Goal: Complete application form: Complete application form

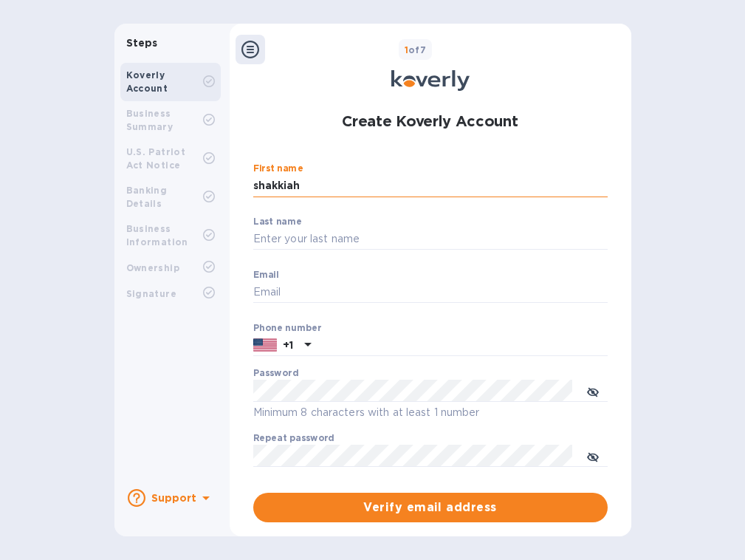
type input "shakkiah"
type input "[PERSON_NAME]"
click at [476, 279] on div "Email ​" at bounding box center [430, 296] width 355 height 53
type input "[EMAIL_ADDRESS][DOMAIN_NAME]"
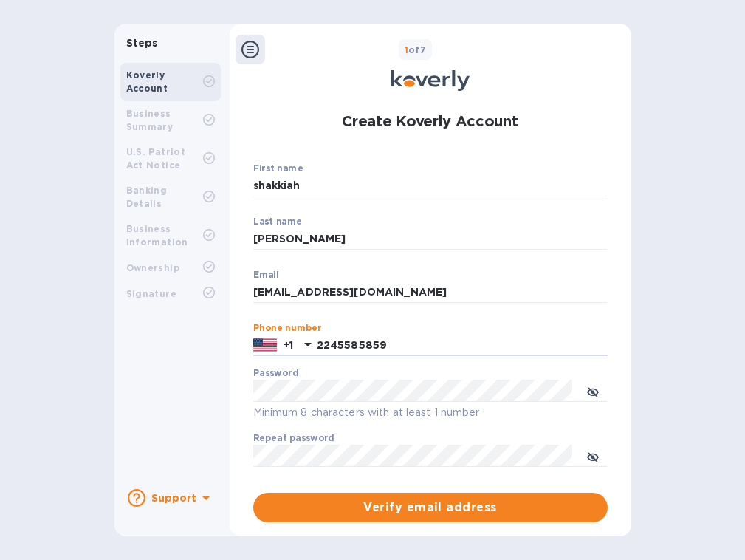
type input "2245585859"
click at [386, 296] on input "[EMAIL_ADDRESS][DOMAIN_NAME]" at bounding box center [430, 292] width 355 height 22
type input "[EMAIL_ADDRESS][DOMAIN_NAME]"
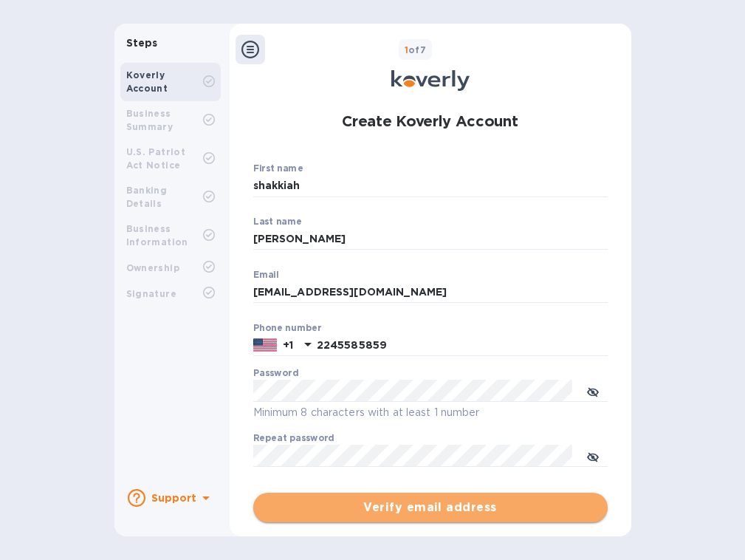
click at [400, 505] on span "Verify email address" at bounding box center [430, 508] width 331 height 18
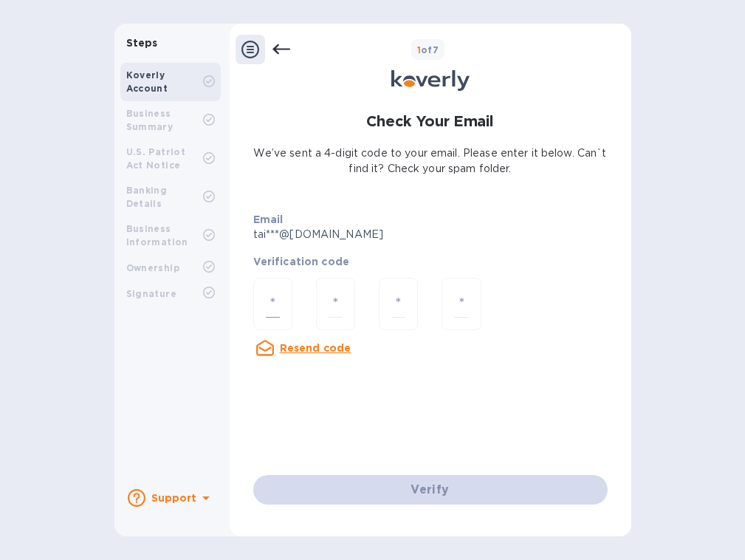
click at [269, 293] on input "number" at bounding box center [273, 303] width 14 height 27
type input "2"
type input "7"
type input "0"
type input "5"
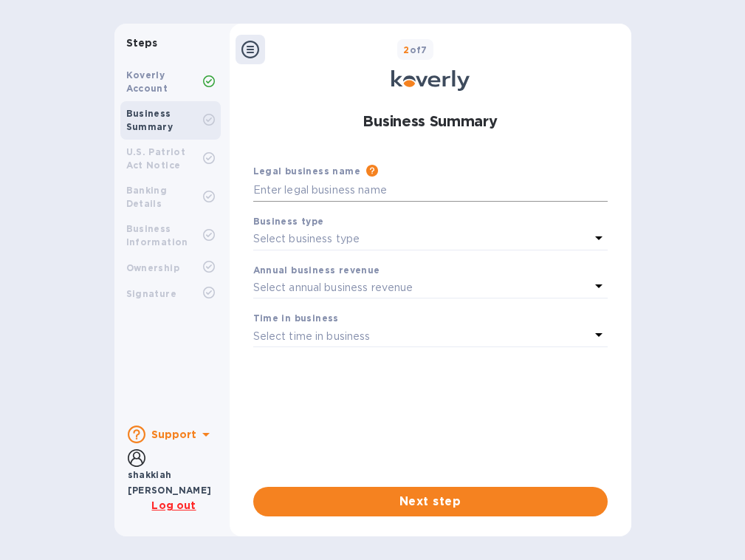
click at [290, 188] on input "text" at bounding box center [430, 191] width 355 height 22
type input "[PERSON_NAME] and cupcakes"
click at [266, 233] on p "Select business type" at bounding box center [306, 239] width 107 height 16
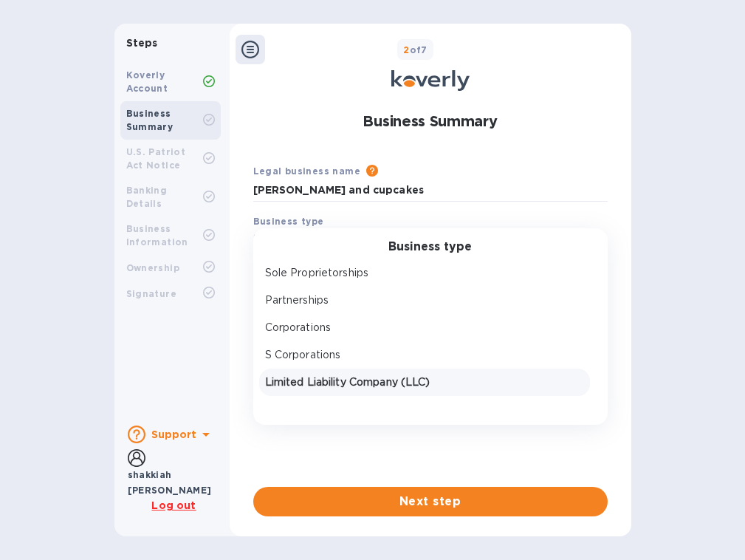
click at [288, 369] on div "Limited Liability Company (LLC)" at bounding box center [424, 382] width 331 height 27
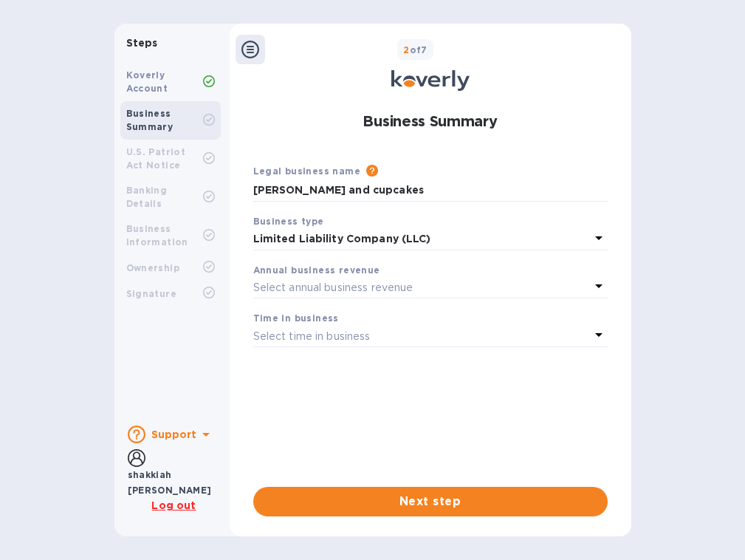
click at [289, 290] on p "Select annual business revenue" at bounding box center [333, 288] width 160 height 16
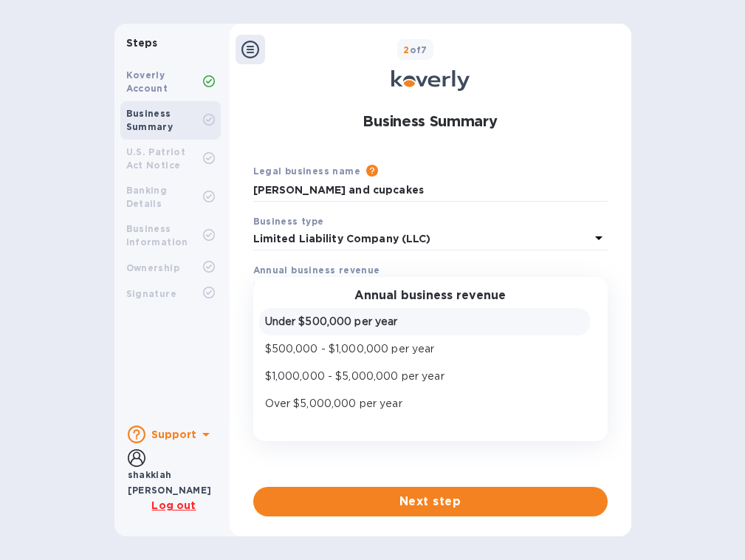
click at [296, 330] on div "Under $500,000 per year" at bounding box center [424, 321] width 325 height 21
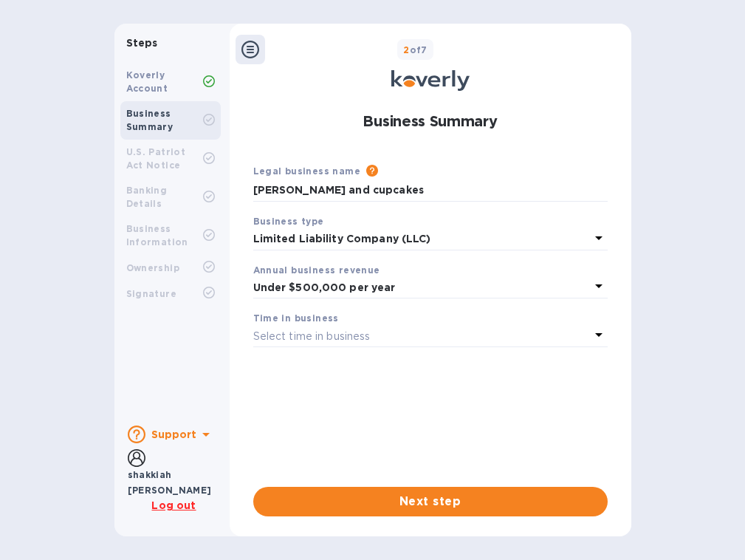
click at [296, 338] on p "Select time in business" at bounding box center [311, 337] width 117 height 16
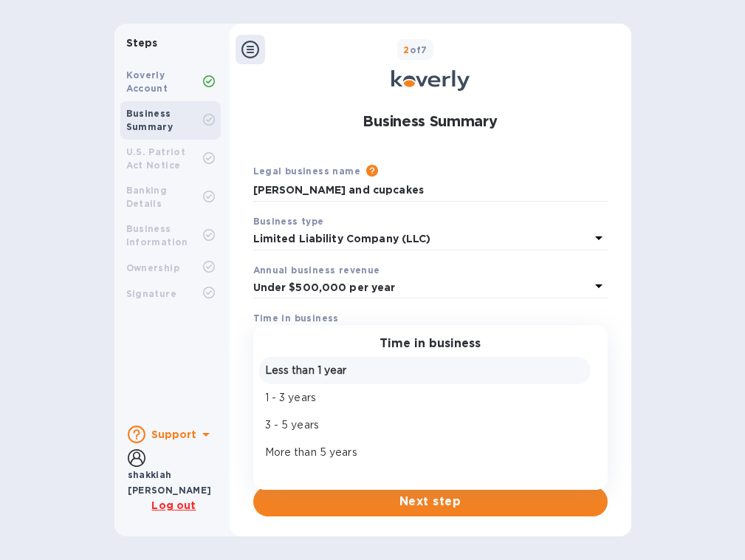
click at [298, 363] on p "Less than 1 year" at bounding box center [424, 371] width 319 height 16
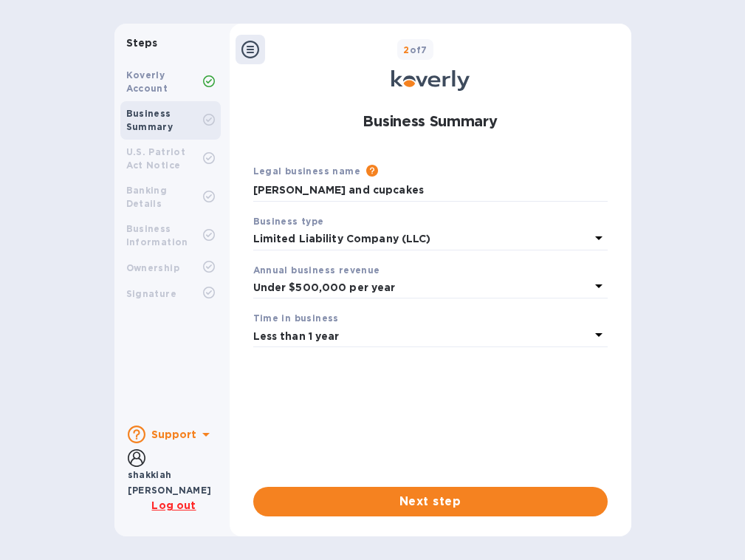
click at [325, 516] on div "Business Summary Legal business name Please provide the legal name that appears…" at bounding box center [430, 309] width 387 height 431
click at [328, 499] on span "Next step" at bounding box center [430, 502] width 331 height 18
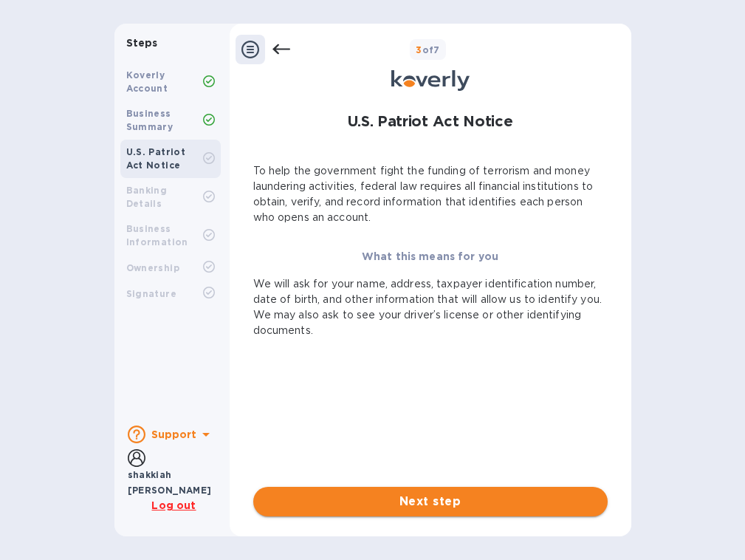
click at [378, 492] on button "Next step" at bounding box center [430, 502] width 355 height 30
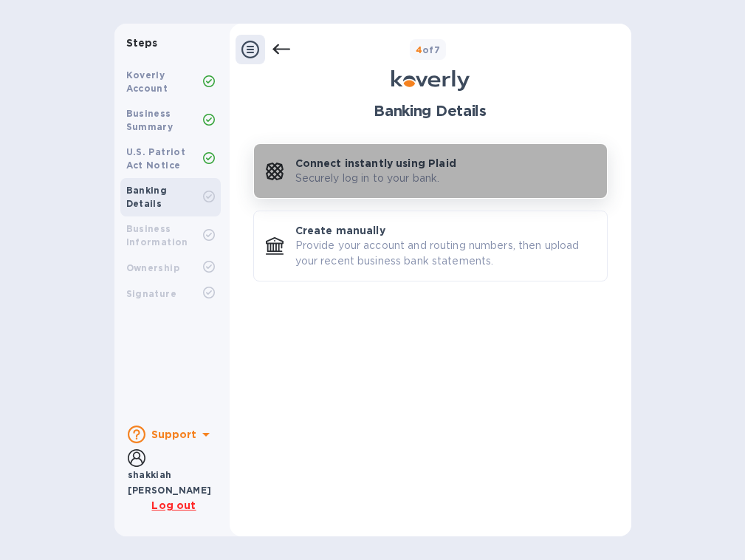
click at [450, 170] on p "Connect instantly using Plaid" at bounding box center [376, 163] width 161 height 15
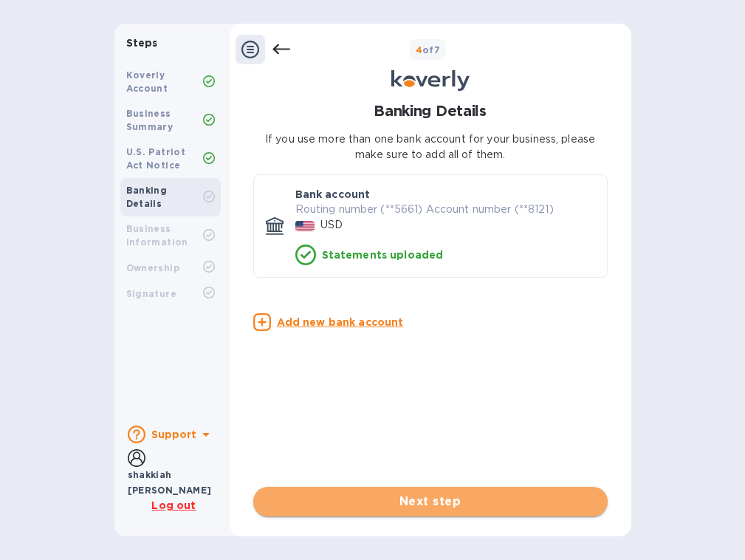
click at [340, 509] on span "Next step" at bounding box center [430, 502] width 331 height 18
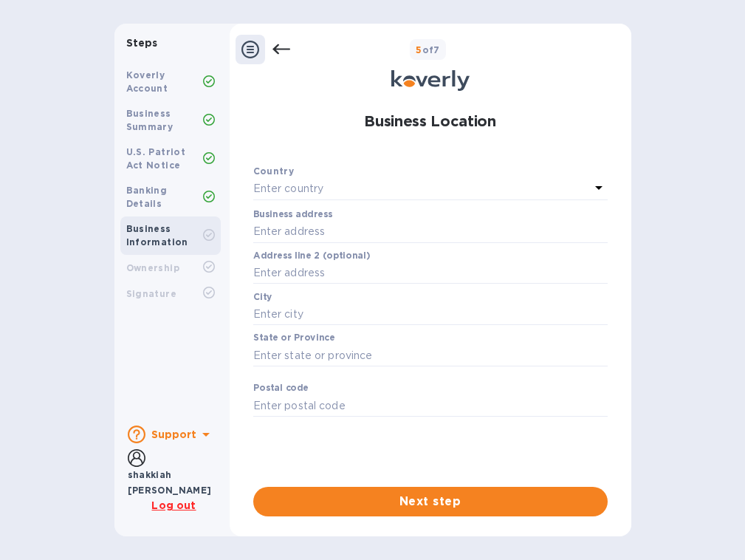
click at [380, 189] on div "Enter country" at bounding box center [421, 189] width 337 height 21
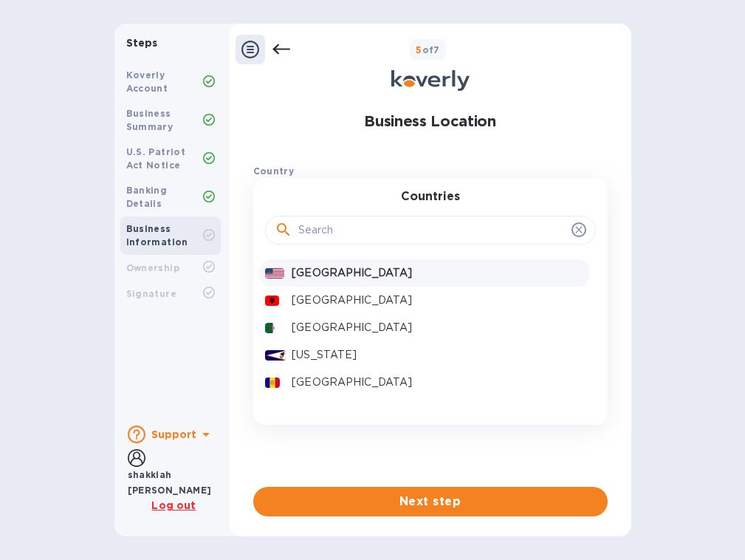
click at [356, 277] on p "[GEOGRAPHIC_DATA]" at bounding box center [438, 273] width 292 height 16
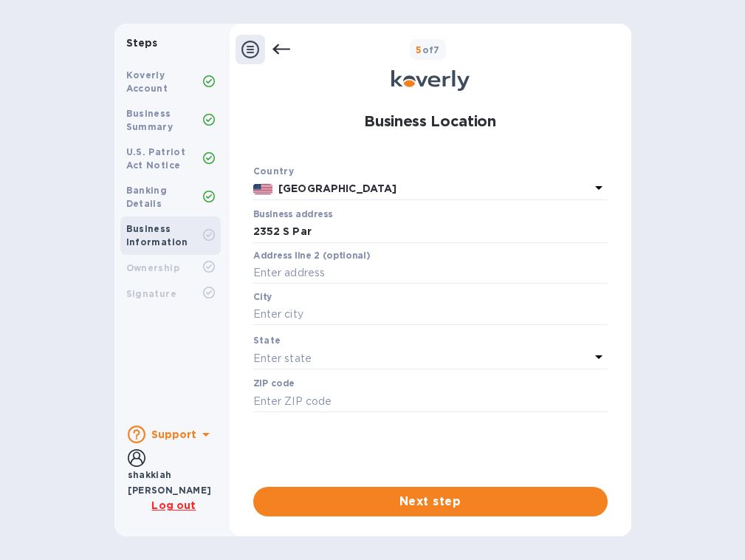
type input "[STREET_ADDRESS]"
type input "[GEOGRAPHIC_DATA]"
type input "53713"
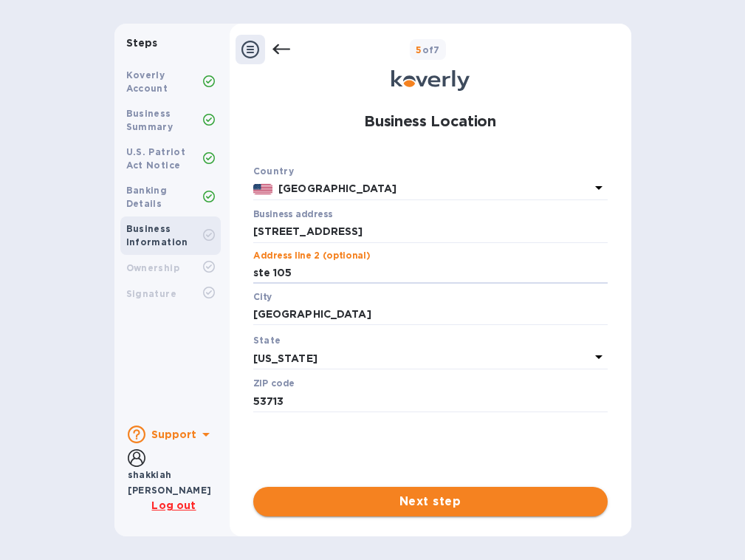
type input "ste 105"
click at [302, 504] on span "Next step" at bounding box center [430, 502] width 331 height 18
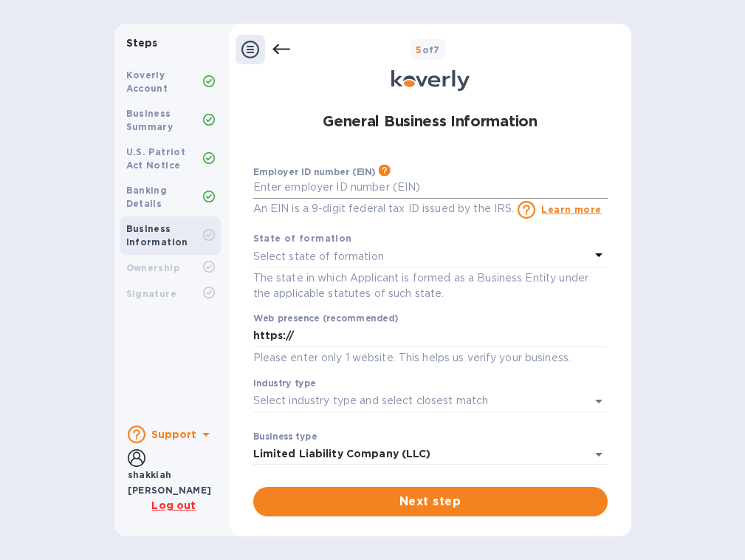
click at [457, 181] on input "text" at bounding box center [430, 188] width 355 height 22
type input "***80"
click at [414, 245] on div "State of formation Select state of formation" at bounding box center [430, 249] width 355 height 37
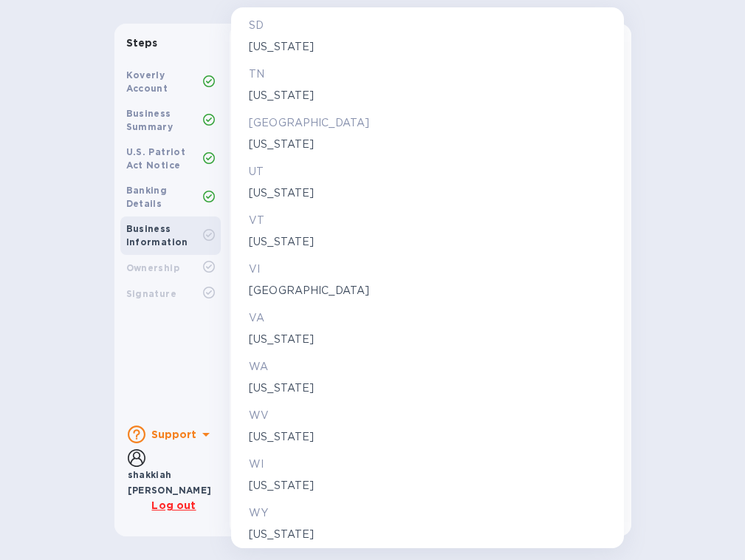
click at [281, 454] on div "WI" at bounding box center [427, 464] width 363 height 21
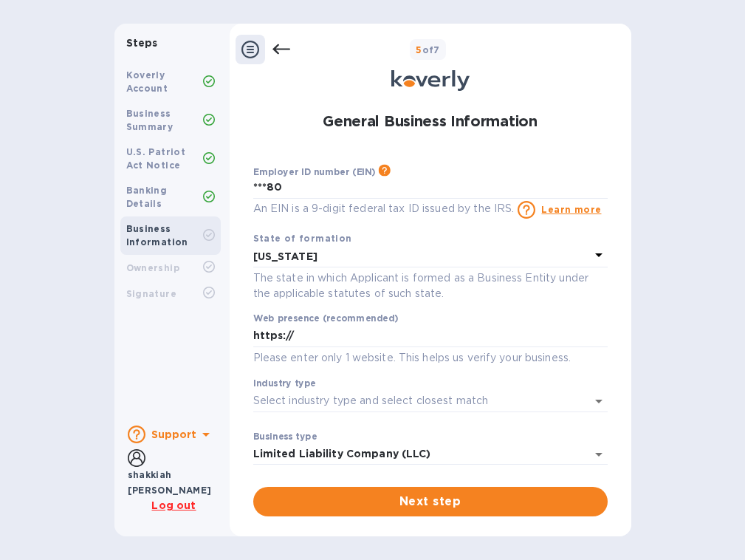
scroll to position [2423, 0]
click at [329, 332] on input "https://" at bounding box center [430, 336] width 355 height 22
click at [329, 329] on input "https://" at bounding box center [430, 336] width 355 height 22
click at [321, 340] on input "https://" at bounding box center [430, 336] width 355 height 22
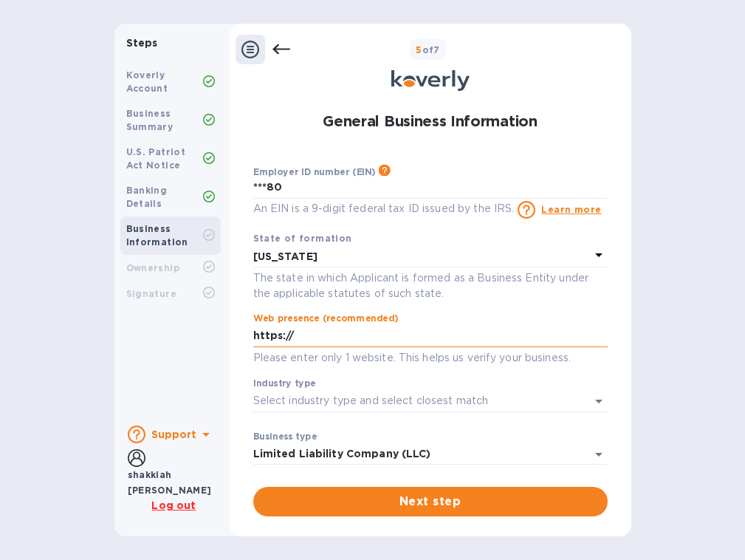
click at [321, 340] on input "https://" at bounding box center [430, 336] width 355 height 22
paste input "://[DOMAIN_NAME]"
type input "[URL][DOMAIN_NAME]"
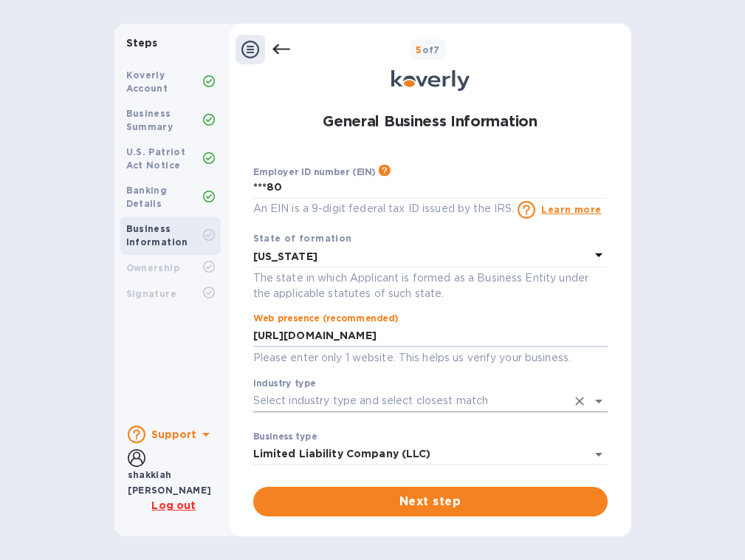
click at [315, 389] on body "Steps Koverly Account Business Summary U.S. Patriot Act Notice Banking Details …" at bounding box center [372, 280] width 745 height 560
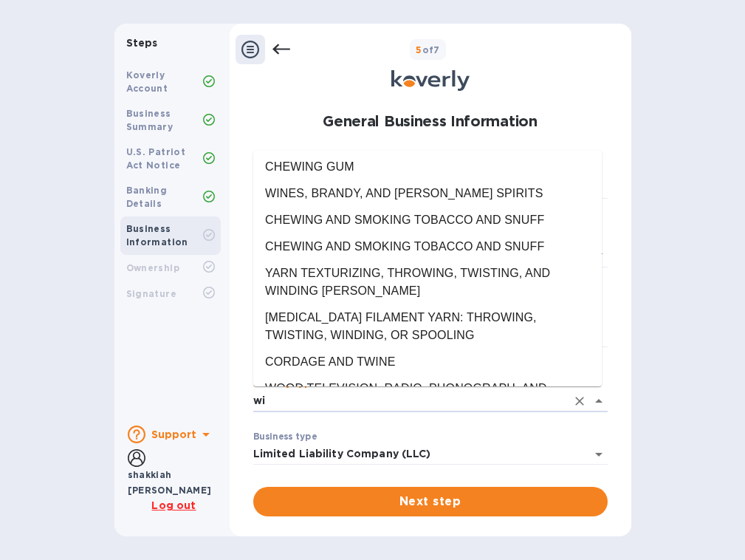
scroll to position [0, 0]
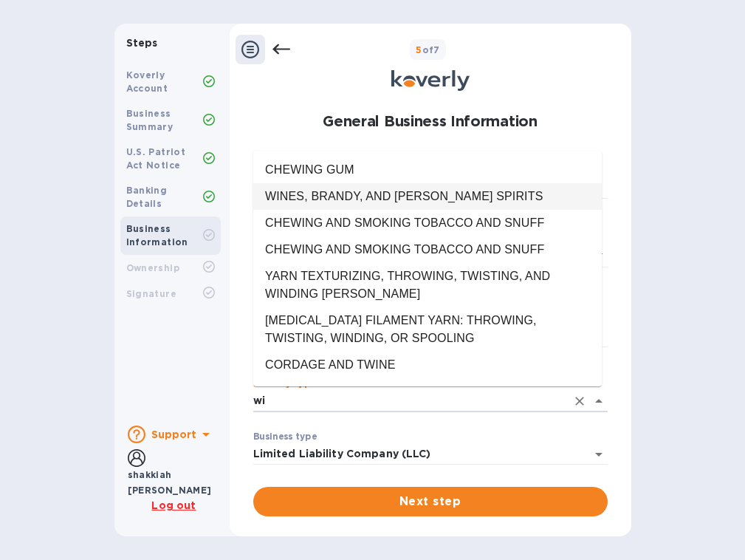
click at [388, 199] on li "WINES, BRANDY, AND [PERSON_NAME] SPIRITS" at bounding box center [427, 196] width 349 height 27
type input "WINES, BRANDY, AND [PERSON_NAME] SPIRITS"
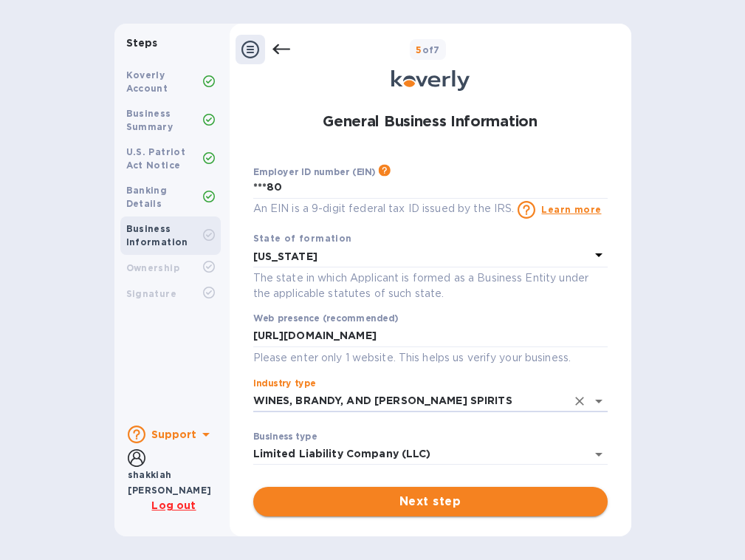
click at [302, 515] on button "Next step" at bounding box center [430, 502] width 355 height 30
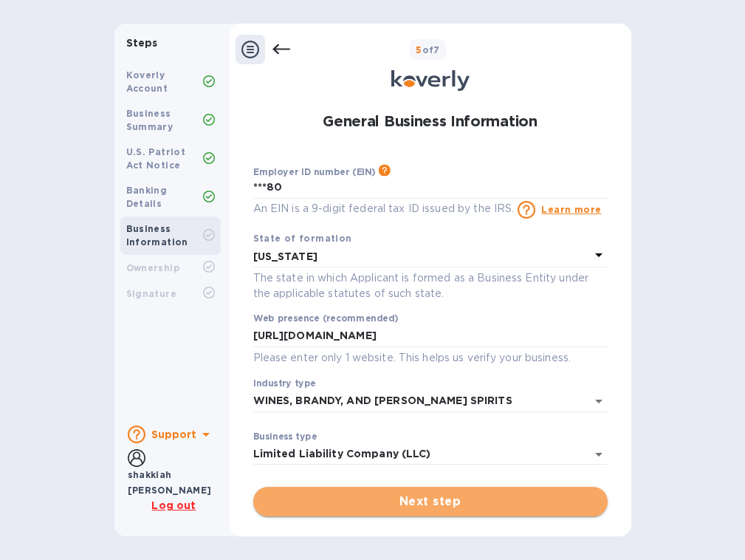
click at [309, 507] on span "Next step" at bounding box center [430, 502] width 331 height 18
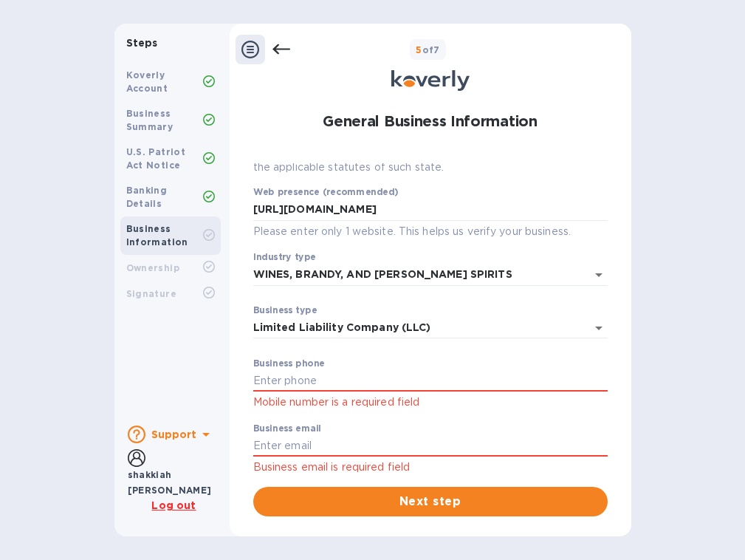
scroll to position [126, 0]
type input "6087091022"
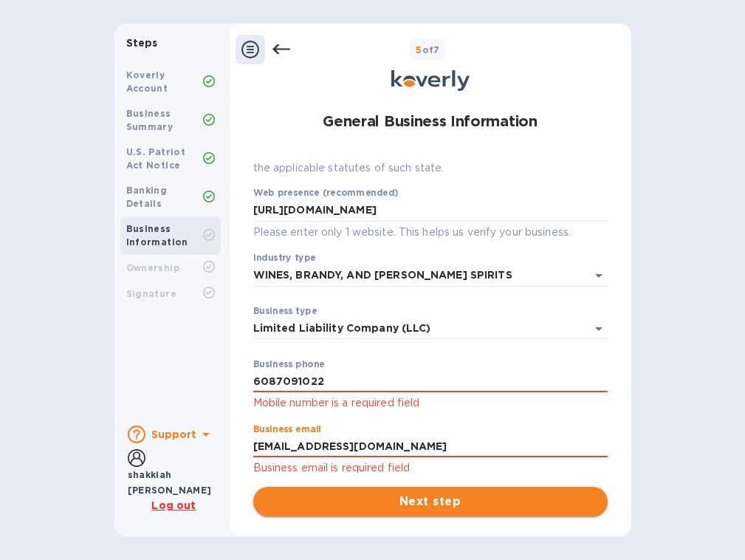
type input "[EMAIL_ADDRESS][DOMAIN_NAME]"
click at [319, 494] on span "Next step" at bounding box center [430, 502] width 331 height 18
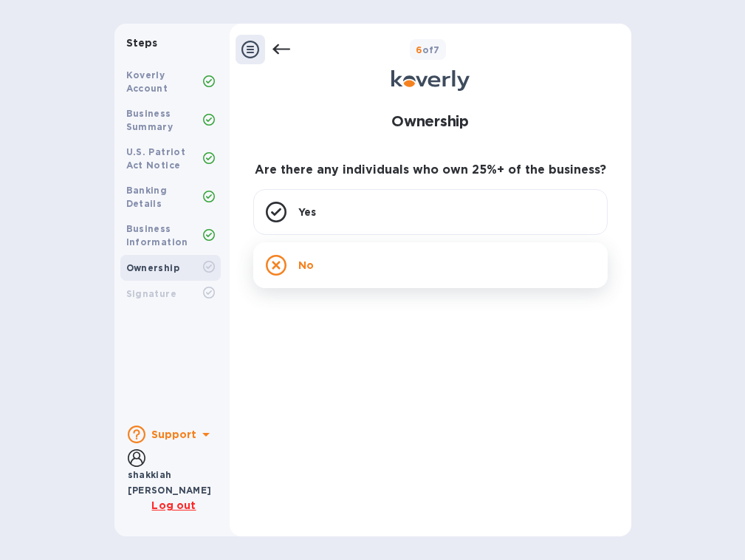
click at [385, 259] on div "No" at bounding box center [430, 265] width 355 height 46
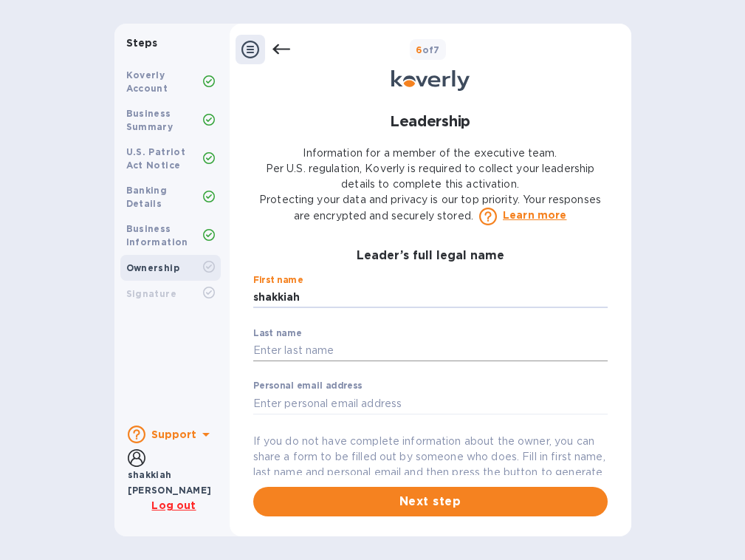
type input "shakkiah"
type input "[PERSON_NAME]"
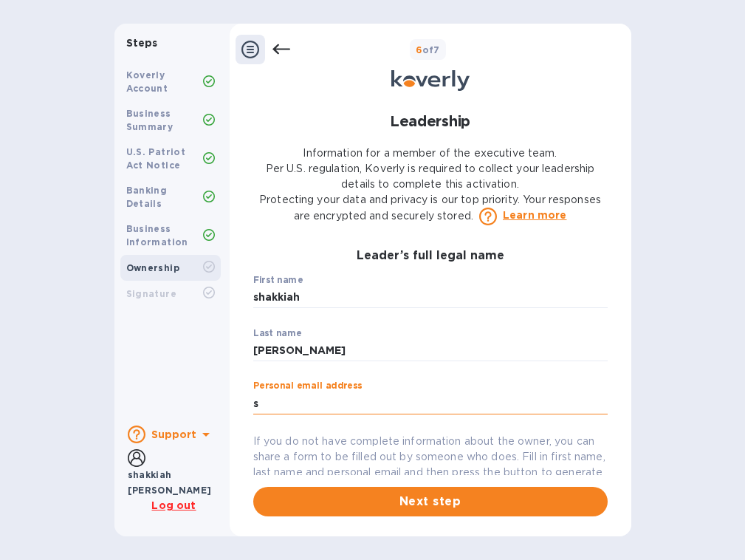
type input "sh"
type input "Shakkiah"
type input "[PERSON_NAME]"
type input "[EMAIL_ADDRESS][DOMAIN_NAME]"
type input "[STREET_ADDRESS]"
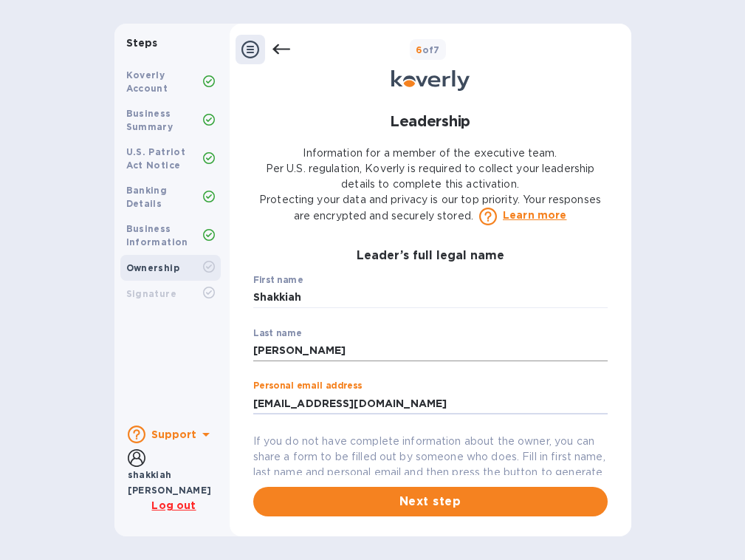
type input "[GEOGRAPHIC_DATA]"
type input "[US_STATE]"
type input "60173"
click at [392, 395] on input "[EMAIL_ADDRESS][DOMAIN_NAME]" at bounding box center [430, 403] width 355 height 22
click at [392, 396] on input "[EMAIL_ADDRESS][DOMAIN_NAME]" at bounding box center [430, 403] width 355 height 22
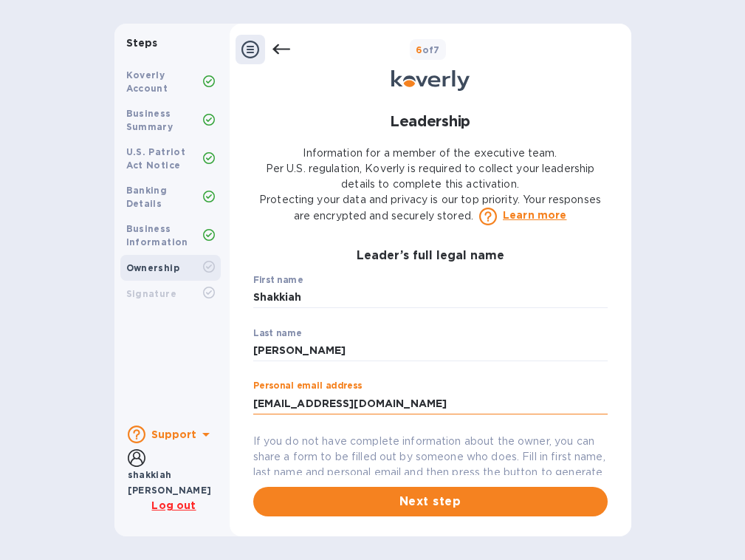
click at [392, 396] on input "[EMAIL_ADDRESS][DOMAIN_NAME]" at bounding box center [430, 403] width 355 height 22
click at [392, 397] on input "[EMAIL_ADDRESS][DOMAIN_NAME]" at bounding box center [430, 403] width 355 height 22
click at [394, 398] on input "[EMAIL_ADDRESS][DOMAIN_NAME]" at bounding box center [430, 403] width 355 height 22
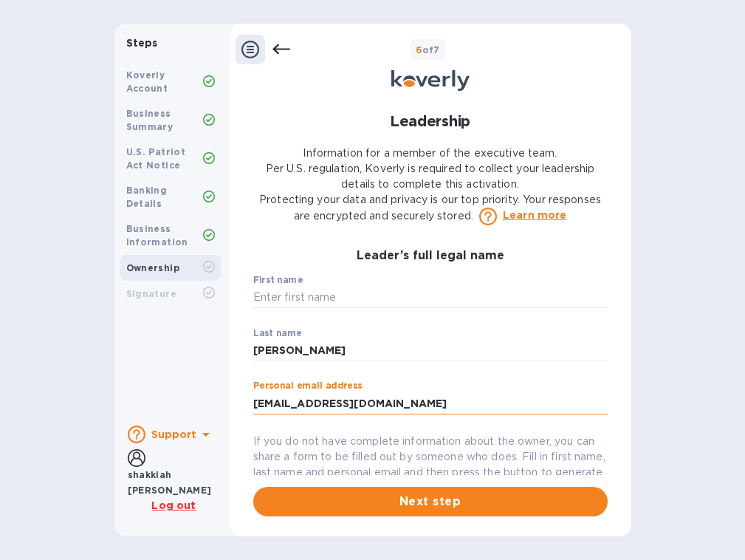
type input "Shakkiah"
type input "[PERSON_NAME]"
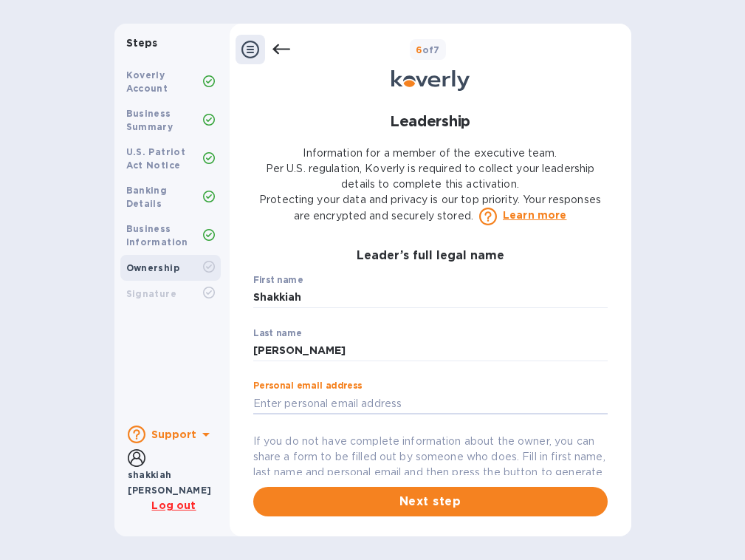
type input "[EMAIL_ADDRESS][DOMAIN_NAME]"
type input "[STREET_ADDRESS][PERSON_NAME]"
type input "Elgin"
type input "[US_STATE]"
type input "60123"
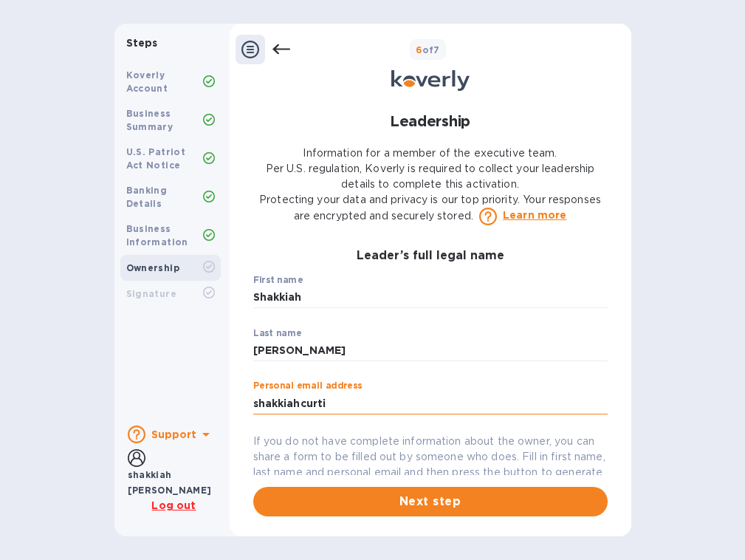
type input "shakkiahcurtis"
type input "[EMAIL_ADDRESS][DOMAIN_NAME]"
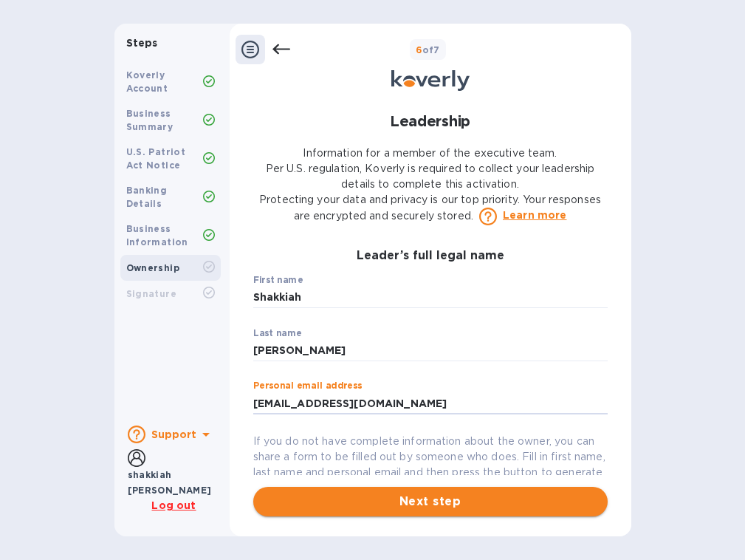
click at [384, 501] on span "Next step" at bounding box center [430, 502] width 331 height 18
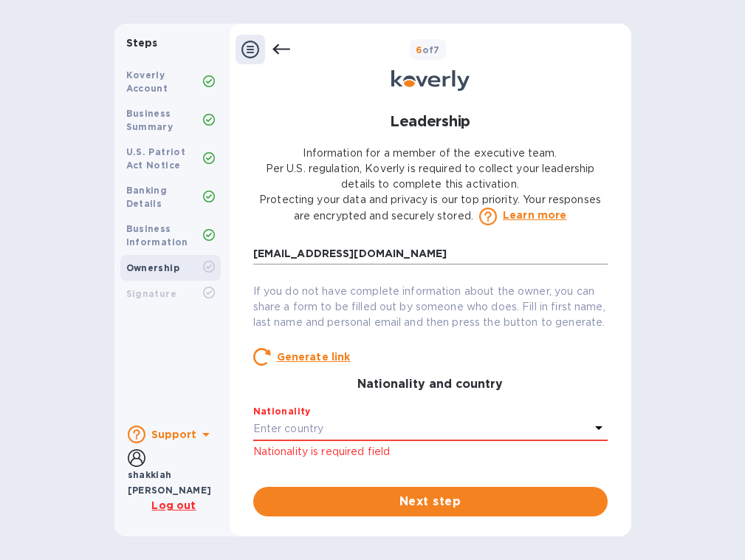
scroll to position [184, 0]
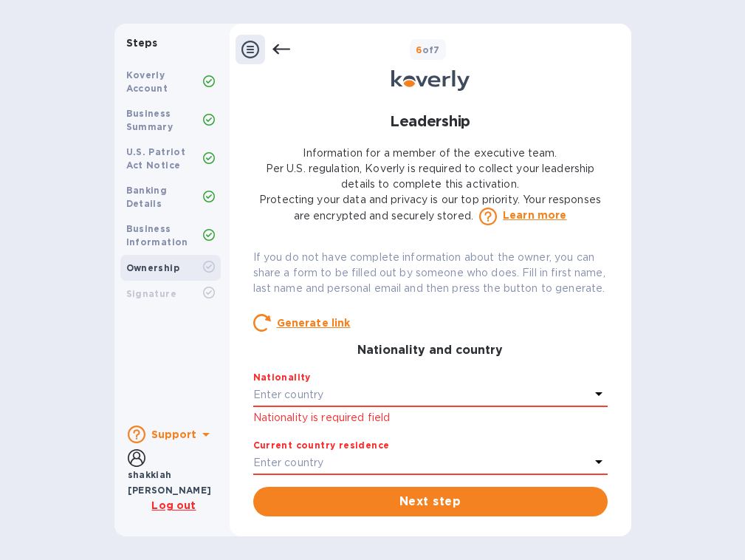
click at [417, 406] on div "Enter country" at bounding box center [421, 395] width 337 height 21
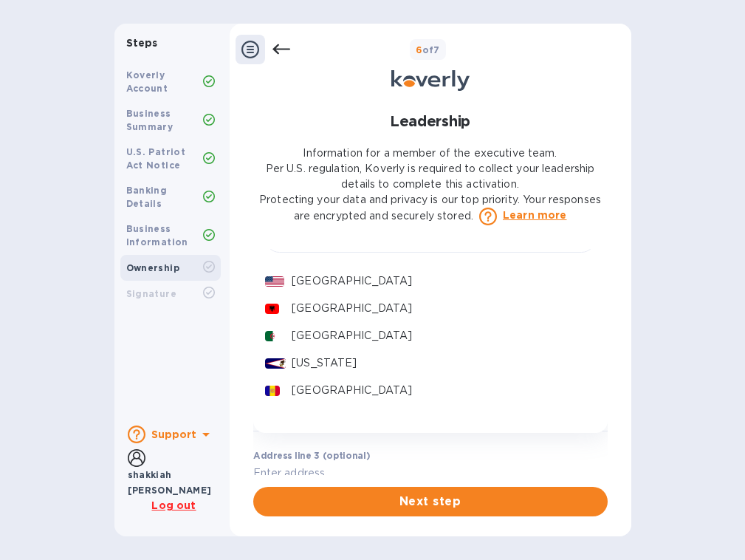
scroll to position [393, 0]
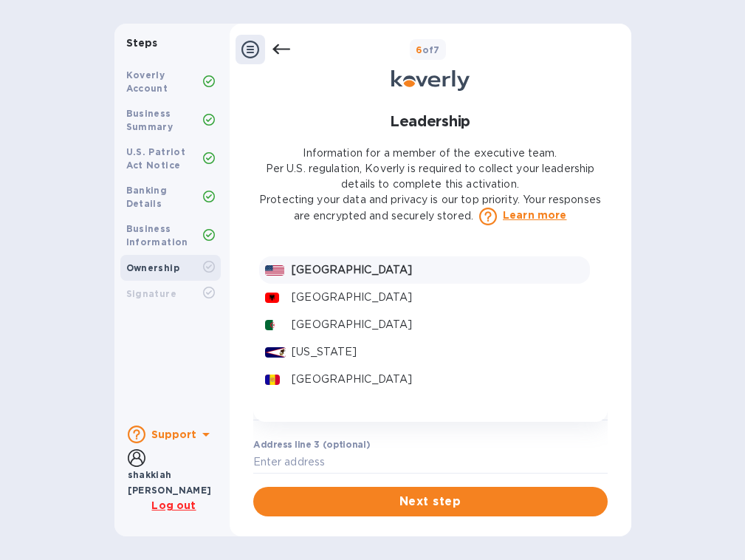
click at [402, 278] on p "[GEOGRAPHIC_DATA]" at bounding box center [438, 270] width 292 height 16
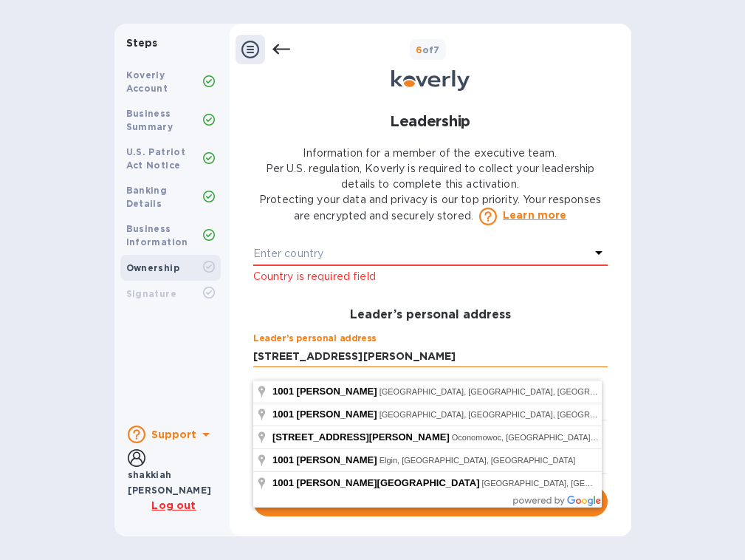
click at [392, 361] on input "[STREET_ADDRESS][PERSON_NAME]" at bounding box center [430, 356] width 355 height 22
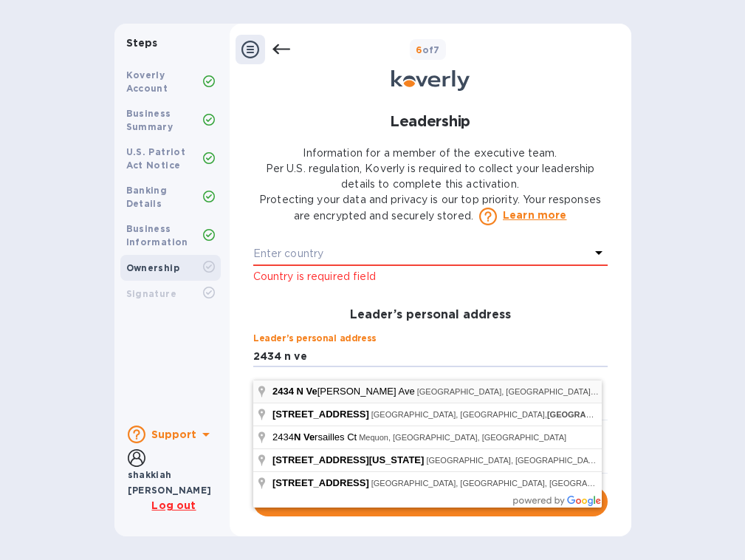
type input "[STREET_ADDRESS][PERSON_NAME]"
type input "[GEOGRAPHIC_DATA]"
type input "WI"
type input "53212"
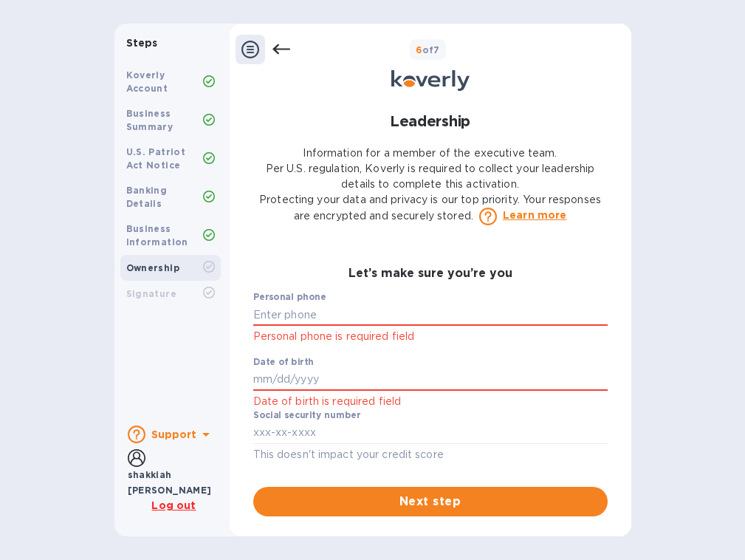
scroll to position [801, 0]
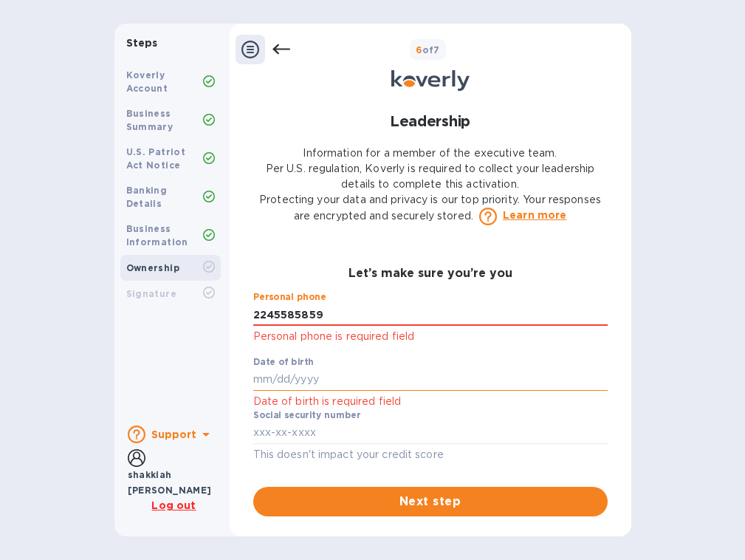
type input "***59"
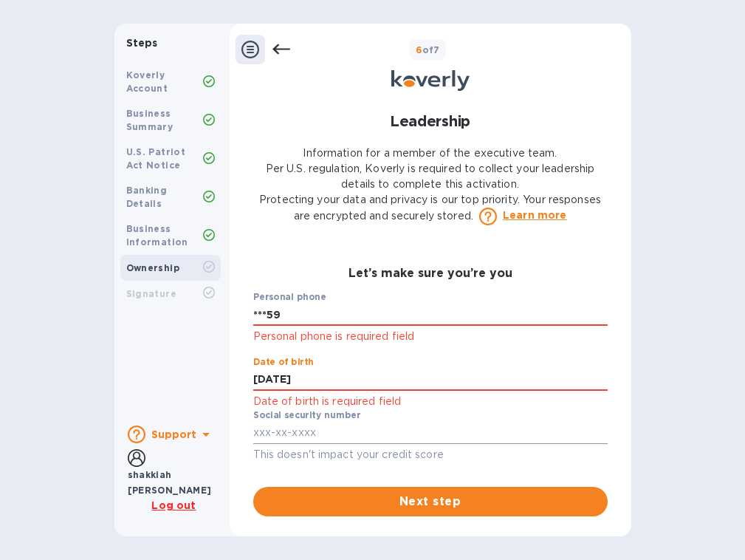
scroll to position [0, 0]
type input "***84"
click at [346, 427] on input "text" at bounding box center [430, 433] width 355 height 22
type input "***63"
click at [351, 488] on button "Next step" at bounding box center [430, 502] width 355 height 30
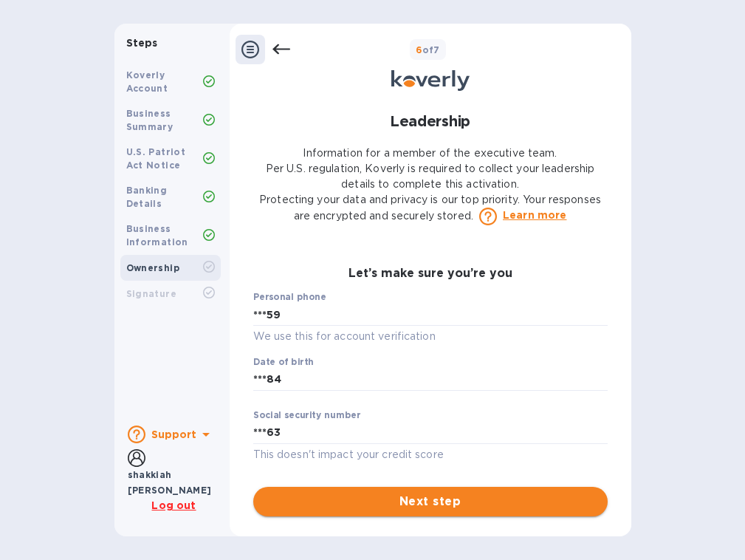
scroll to position [782, 0]
click at [351, 511] on button "Next step" at bounding box center [430, 502] width 355 height 30
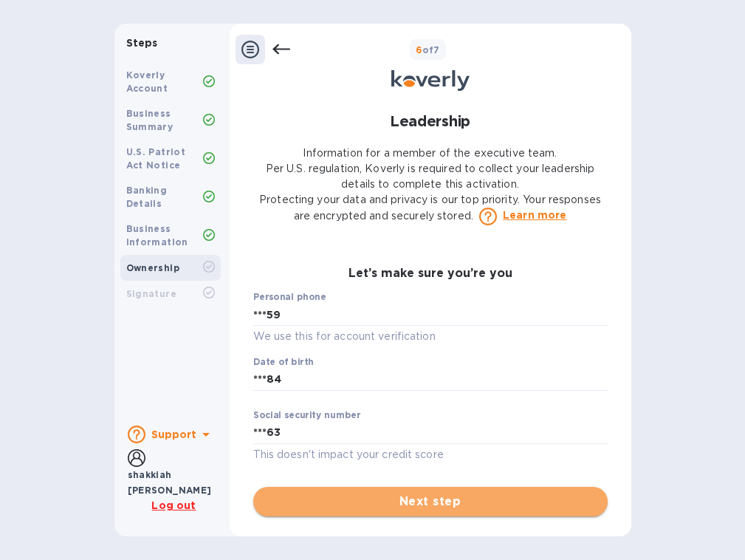
click at [420, 501] on span "Next step" at bounding box center [430, 502] width 331 height 18
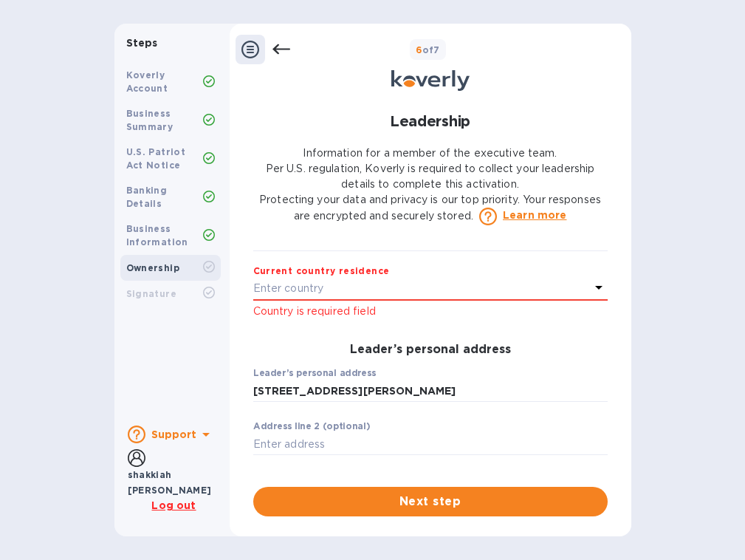
scroll to position [334, 0]
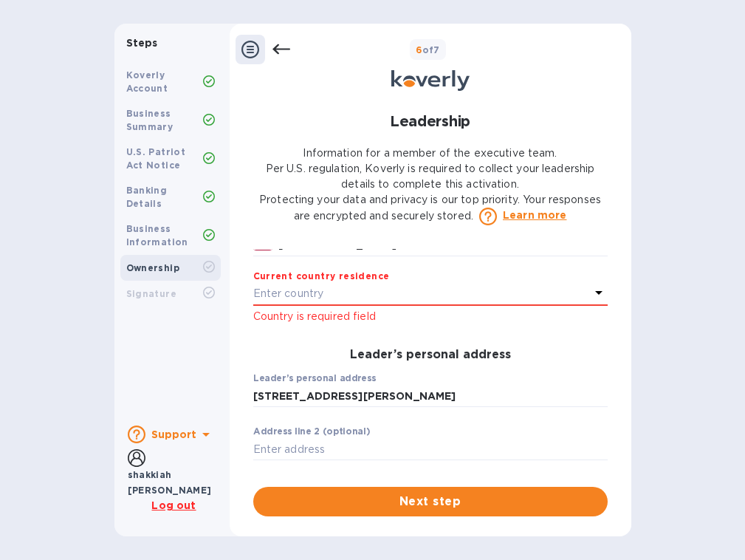
click at [453, 299] on div "Enter country" at bounding box center [421, 294] width 337 height 21
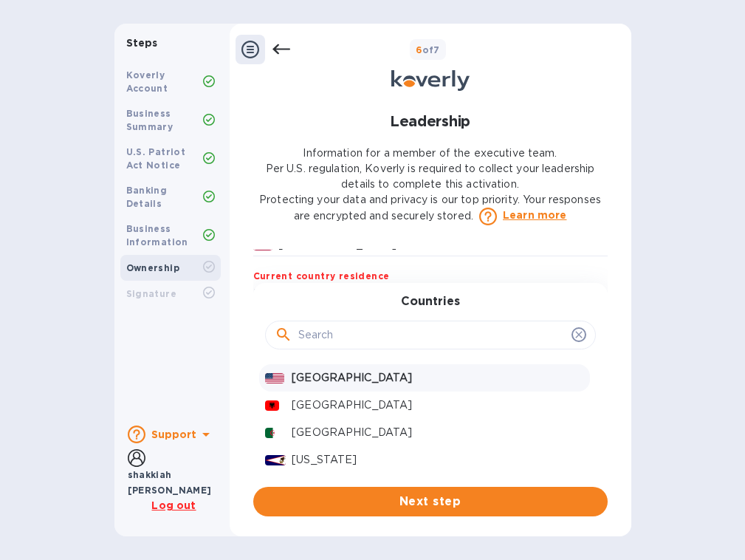
click at [409, 386] on p "[GEOGRAPHIC_DATA]" at bounding box center [438, 378] width 292 height 16
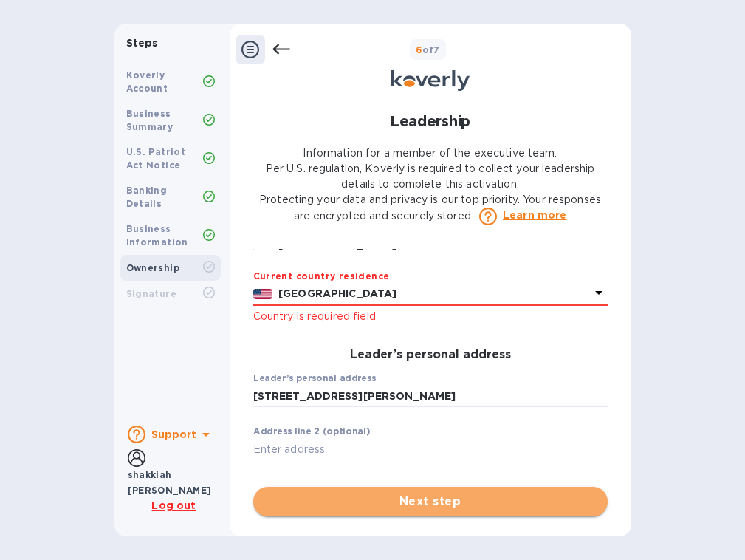
click at [397, 503] on span "Next step" at bounding box center [430, 502] width 331 height 18
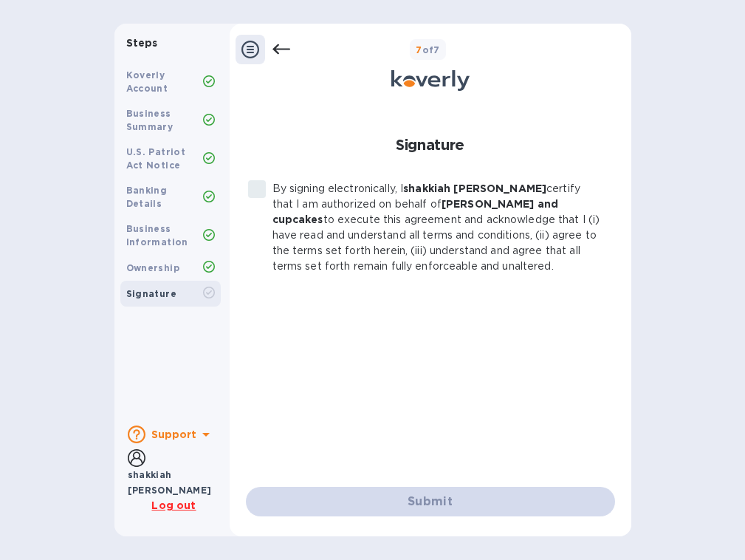
click at [263, 188] on label "By signing electronically, I [PERSON_NAME] certify that I am authorized on beha…" at bounding box center [423, 227] width 362 height 93
click at [256, 193] on label "By signing electronically, I [PERSON_NAME] certify that I am authorized on beha…" at bounding box center [423, 227] width 362 height 93
click at [481, 216] on p "By signing electronically, I [PERSON_NAME] certify that I am authorized on beha…" at bounding box center [438, 227] width 331 height 93
click at [471, 196] on p "By signing electronically, I [PERSON_NAME] certify that I am authorized on beha…" at bounding box center [438, 227] width 331 height 93
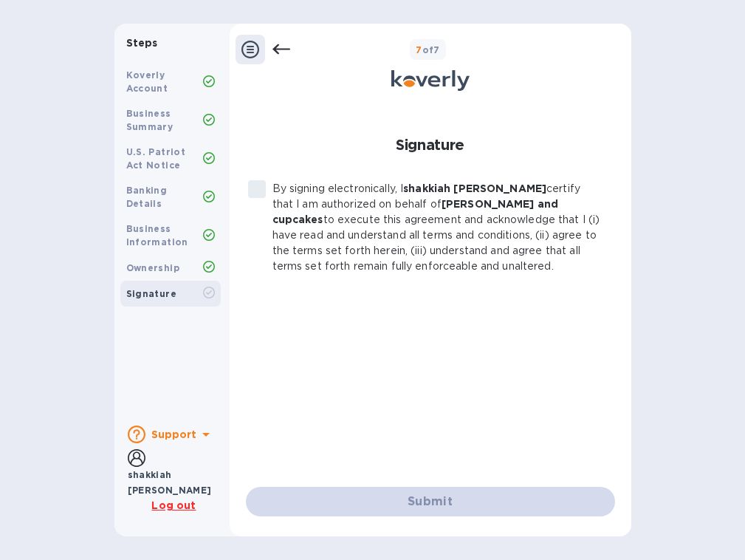
click at [273, 180] on div "Signature By signing electronically, I [PERSON_NAME] certify that I am authoriz…" at bounding box center [430, 321] width 369 height 390
click at [268, 182] on label "By signing electronically, I [PERSON_NAME] certify that I am authorized on beha…" at bounding box center [423, 227] width 362 height 93
click at [363, 516] on div "Signature By signing electronically, I [PERSON_NAME] certify that I am authoriz…" at bounding box center [430, 309] width 387 height 431
click at [259, 192] on label "By signing electronically, I [PERSON_NAME] certify that I am authorized on beha…" at bounding box center [423, 227] width 362 height 93
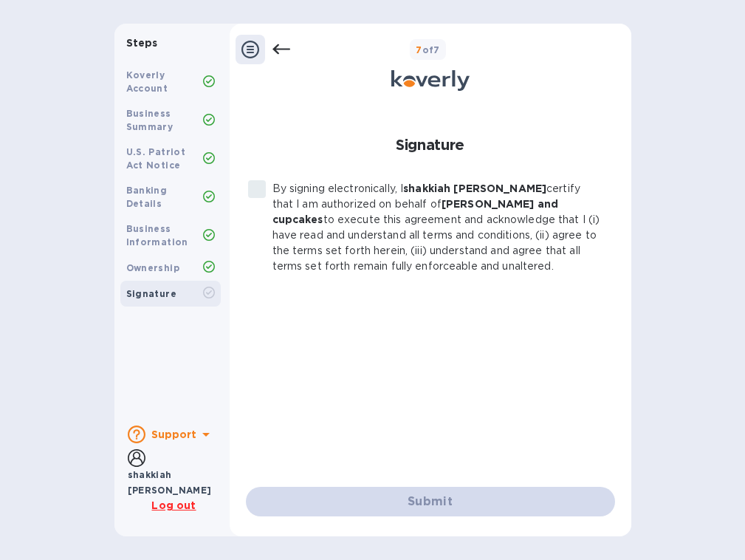
click at [261, 183] on label "By signing electronically, I [PERSON_NAME] certify that I am authorized on beha…" at bounding box center [423, 227] width 362 height 93
click at [406, 205] on b "[PERSON_NAME] and cupcakes" at bounding box center [416, 211] width 287 height 27
click at [430, 109] on div "Signature By signing electronically, I [PERSON_NAME] certify that I am authoriz…" at bounding box center [430, 310] width 369 height 414
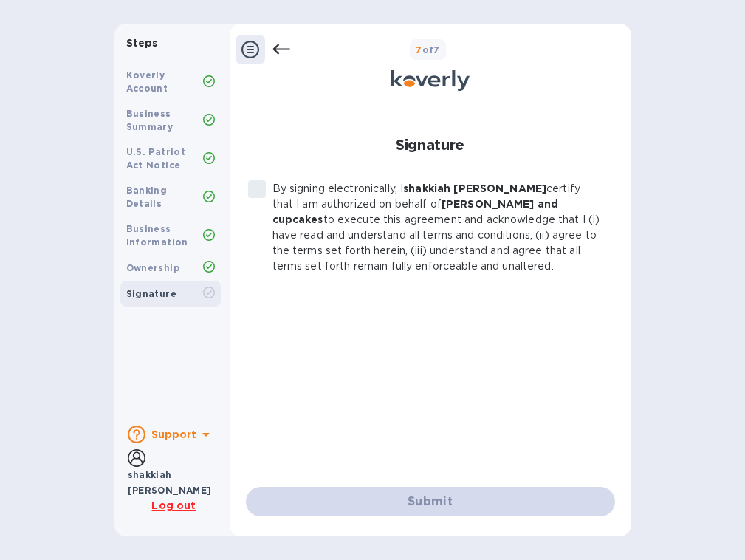
click at [437, 44] on b "7 of 7" at bounding box center [428, 49] width 24 height 11
click at [262, 183] on label "By signing electronically, I [PERSON_NAME] certify that I am authorized on beha…" at bounding box center [423, 227] width 362 height 93
click at [425, 334] on div "By signing electronically, I [PERSON_NAME] certify that I am authorized on beha…" at bounding box center [430, 322] width 369 height 282
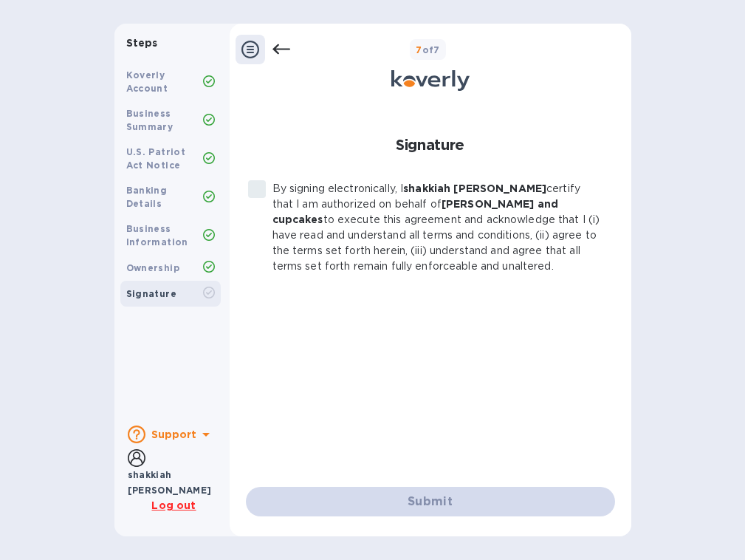
click at [148, 262] on b "Ownership" at bounding box center [153, 267] width 54 height 11
click at [163, 262] on div "Ownership" at bounding box center [164, 268] width 77 height 13
click at [202, 262] on div "Ownership" at bounding box center [164, 268] width 77 height 13
click at [279, 48] on icon at bounding box center [282, 50] width 18 height 18
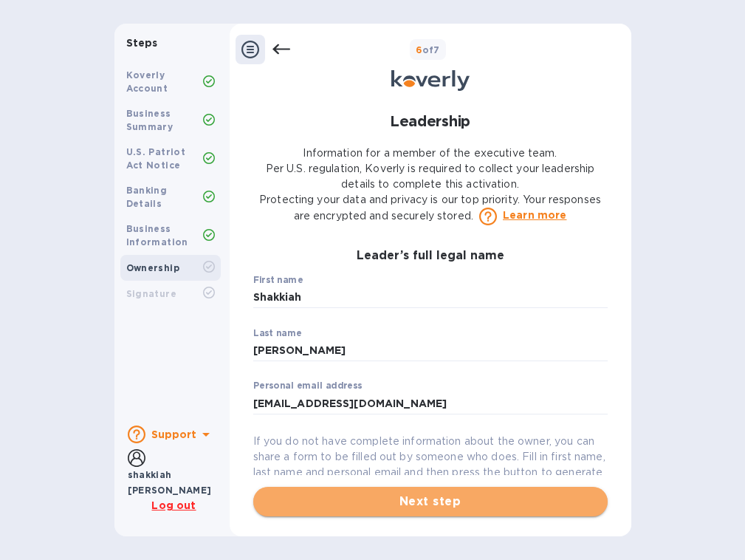
click at [346, 503] on span "Next step" at bounding box center [430, 502] width 331 height 18
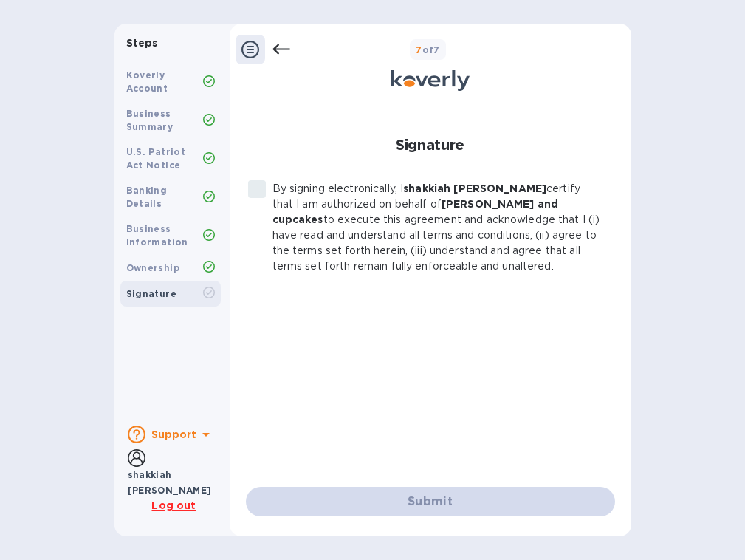
click at [348, 508] on div "Submit" at bounding box center [430, 502] width 369 height 30
click at [255, 57] on icon at bounding box center [251, 50] width 18 height 18
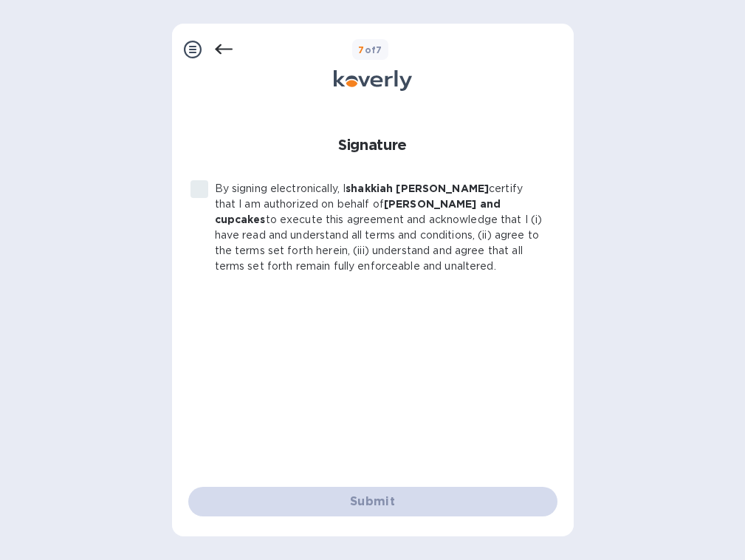
click at [248, 57] on div "7 of 7" at bounding box center [400, 49] width 335 height 21
click at [190, 50] on icon at bounding box center [193, 50] width 18 height 18
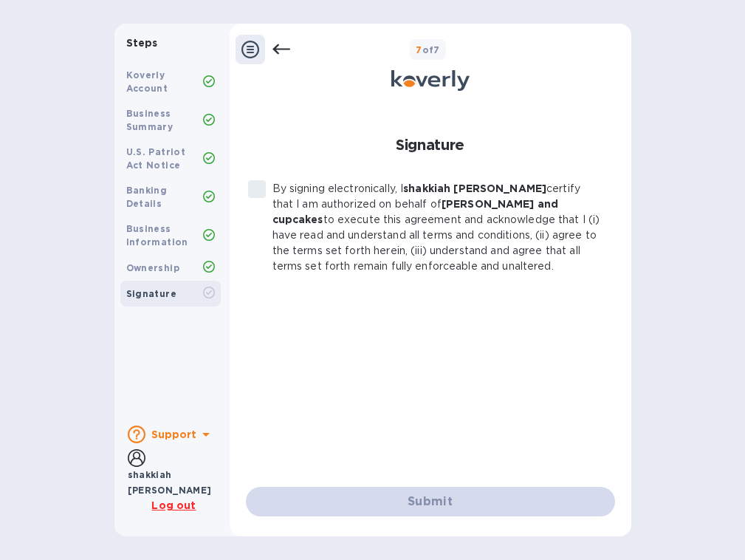
click at [174, 267] on div "Ownership" at bounding box center [170, 268] width 100 height 26
click at [174, 287] on div "Signature" at bounding box center [164, 293] width 77 height 13
click at [256, 188] on label "By signing electronically, I [PERSON_NAME] certify that I am authorized on beha…" at bounding box center [423, 227] width 362 height 93
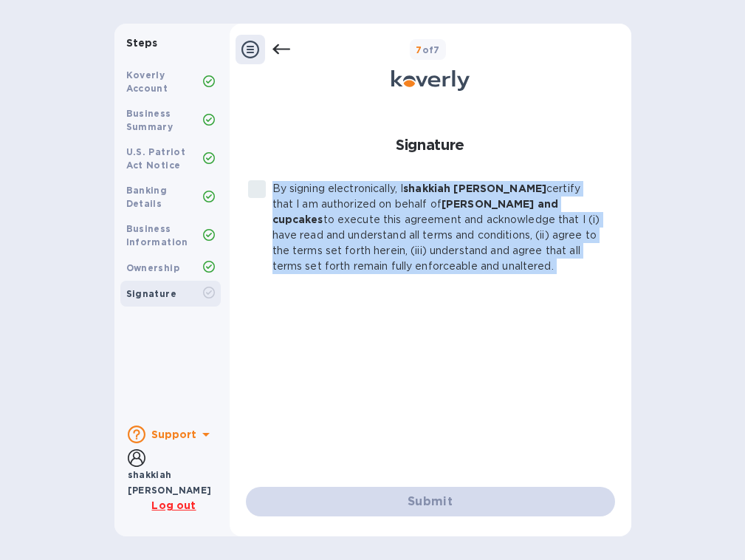
click at [256, 188] on label "By signing electronically, I [PERSON_NAME] certify that I am authorized on beha…" at bounding box center [423, 227] width 362 height 93
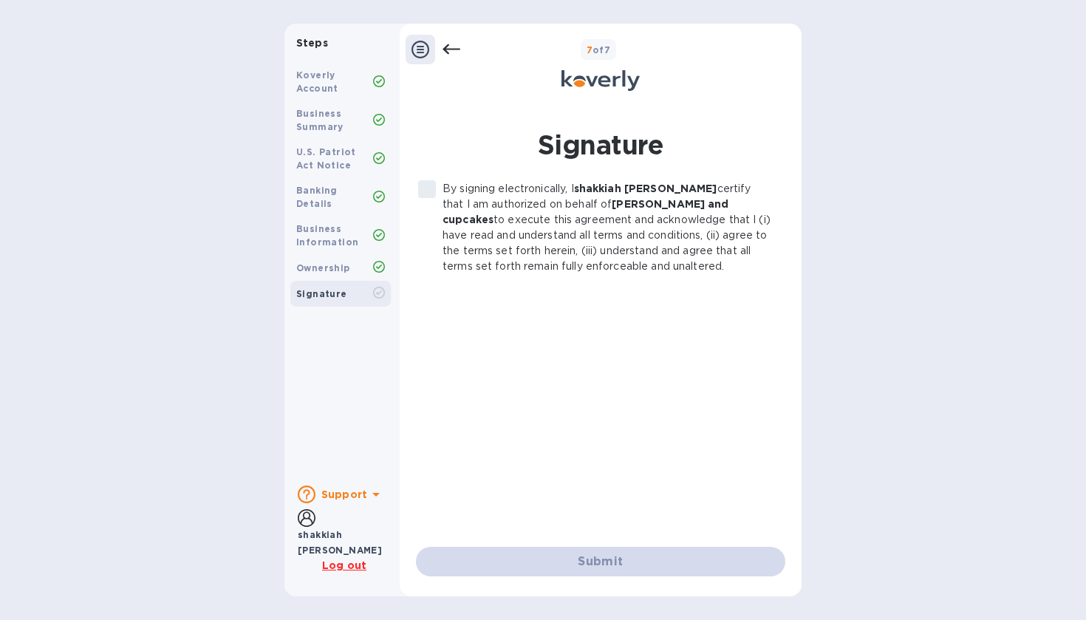
click at [523, 134] on h1 "Signature" at bounding box center [600, 144] width 369 height 37
click at [572, 248] on p "By signing electronically, I [PERSON_NAME] certify that I am authorized on beha…" at bounding box center [608, 227] width 331 height 93
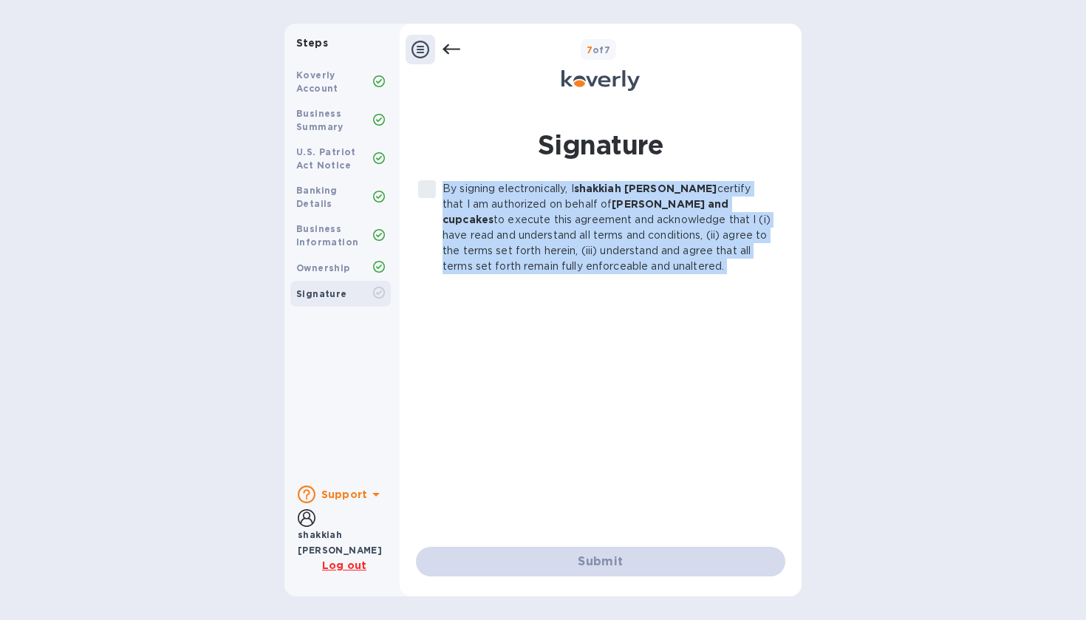
click at [572, 248] on p "By signing electronically, I [PERSON_NAME] certify that I am authorized on beha…" at bounding box center [608, 227] width 331 height 93
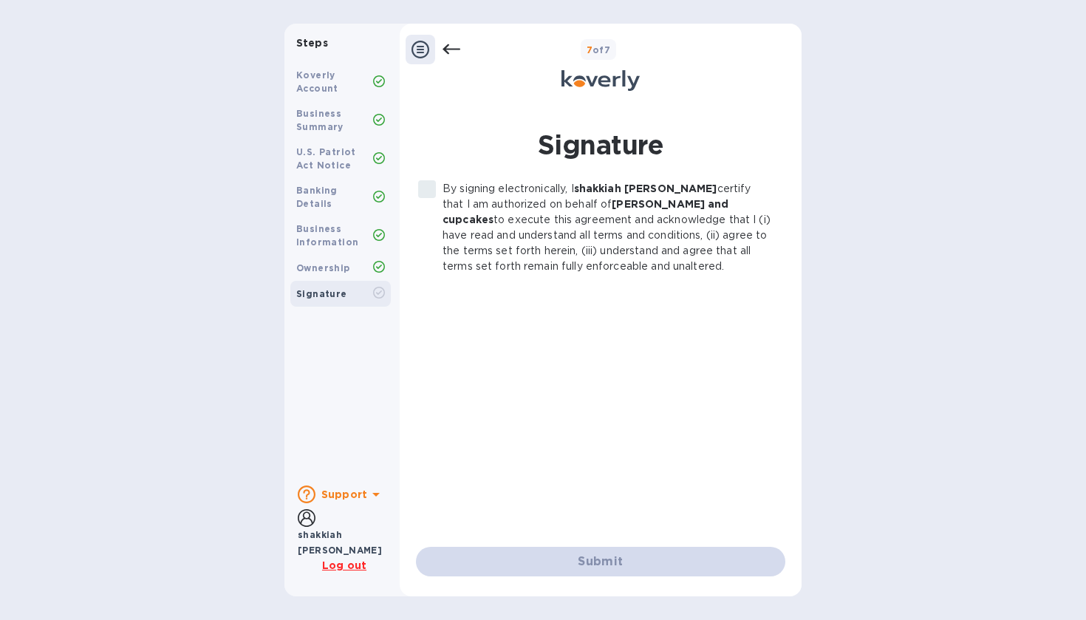
click at [550, 175] on div "Signature By signing electronically, I [PERSON_NAME] certify that I am authoriz…" at bounding box center [600, 351] width 369 height 450
click at [610, 52] on b "7 of 7" at bounding box center [599, 49] width 24 height 11
click at [505, 546] on div "By signing electronically, I [PERSON_NAME] certify that I am authorized on beha…" at bounding box center [600, 378] width 369 height 395
click at [505, 548] on div "Submit" at bounding box center [600, 562] width 369 height 30
drag, startPoint x: 546, startPoint y: 413, endPoint x: 607, endPoint y: 304, distance: 125.4
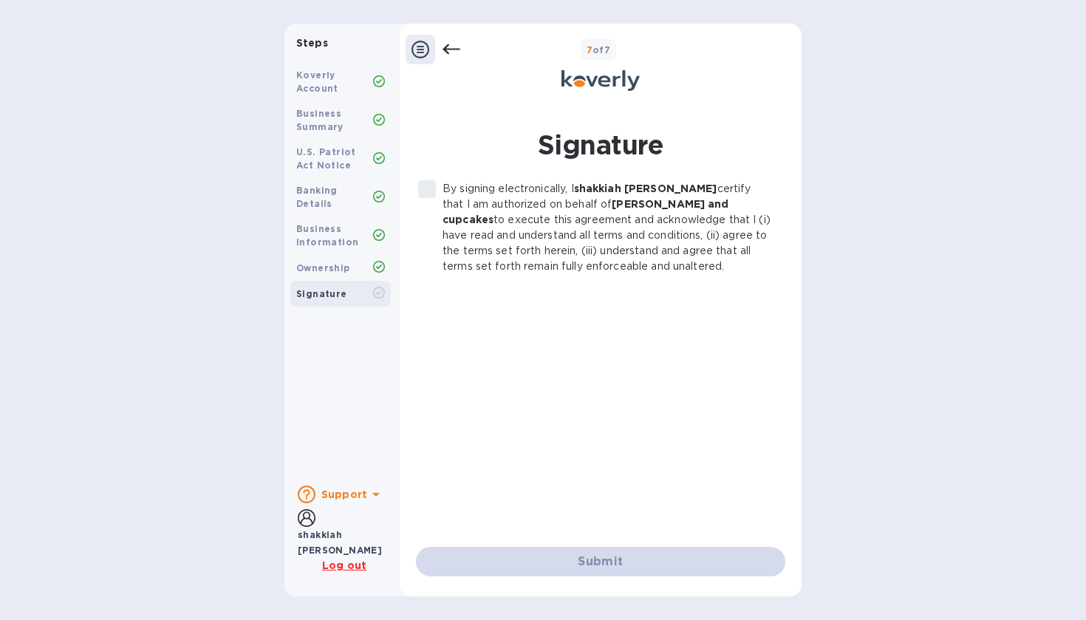
click at [605, 304] on div "By signing electronically, I [PERSON_NAME] certify that I am authorized on beha…" at bounding box center [600, 352] width 369 height 342
drag, startPoint x: 474, startPoint y: 469, endPoint x: 490, endPoint y: 400, distance: 71.2
click at [490, 400] on div "By signing electronically, I [PERSON_NAME] certify that I am authorized on beha…" at bounding box center [600, 352] width 369 height 342
click at [430, 188] on label "By signing electronically, I [PERSON_NAME] certify that I am authorized on beha…" at bounding box center [593, 227] width 362 height 93
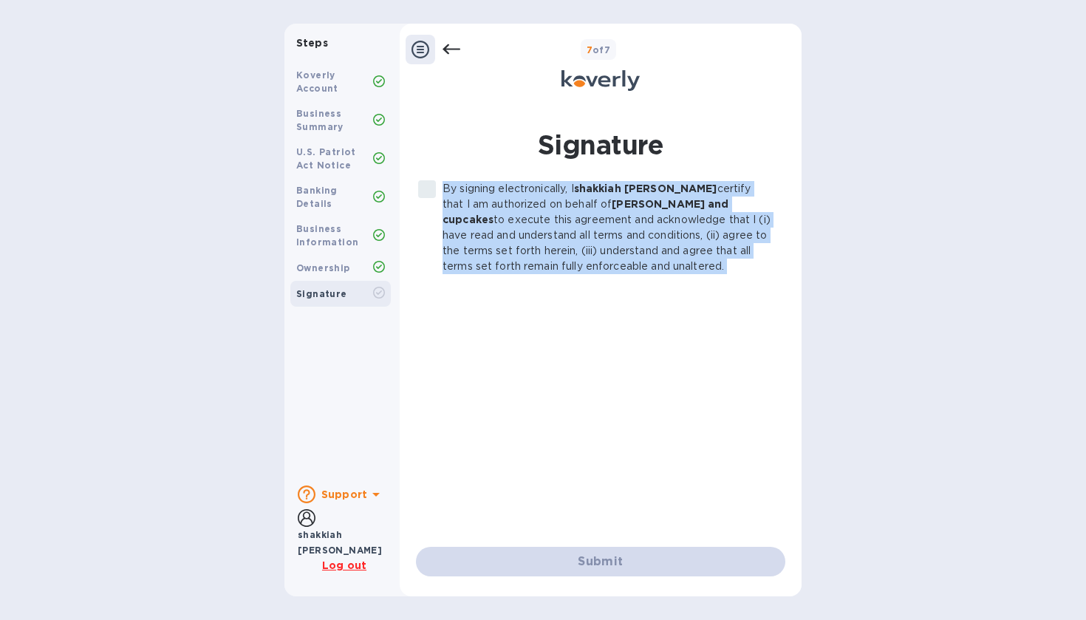
click at [430, 188] on label "By signing electronically, I [PERSON_NAME] certify that I am authorized on beha…" at bounding box center [593, 227] width 362 height 93
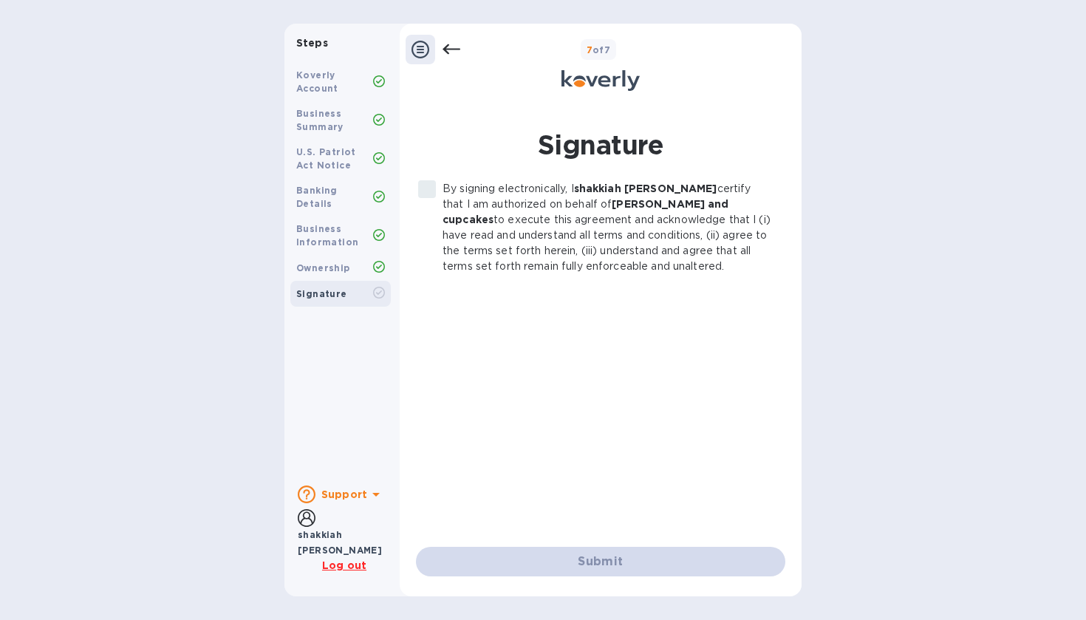
click at [430, 191] on label "By signing electronically, I [PERSON_NAME] certify that I am authorized on beha…" at bounding box center [593, 227] width 362 height 93
click at [432, 185] on label "By signing electronically, I [PERSON_NAME] certify that I am authorized on beha…" at bounding box center [593, 227] width 362 height 93
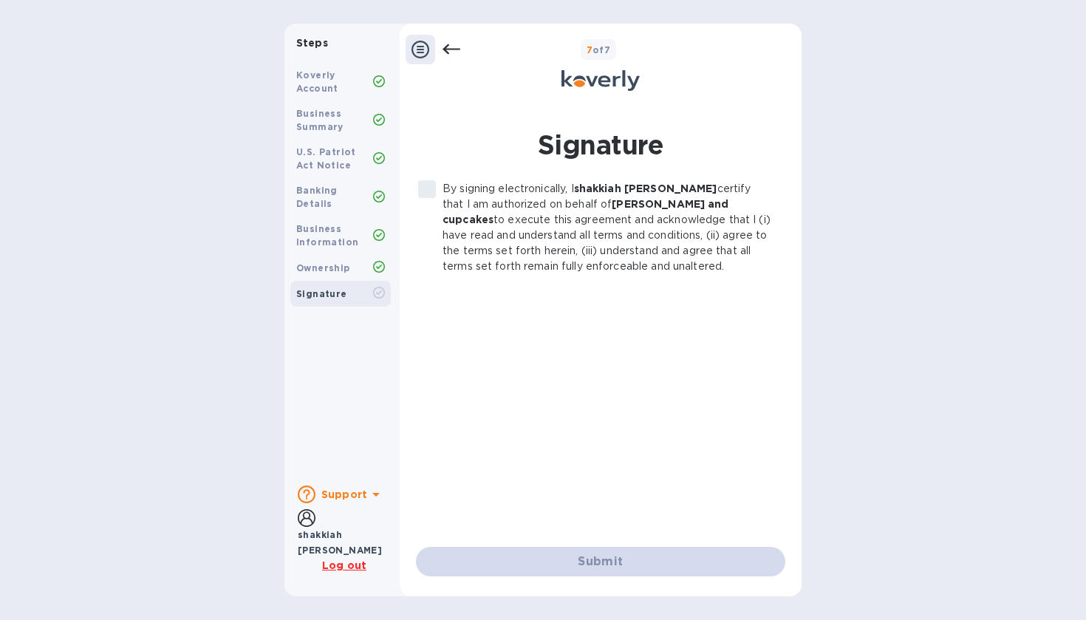
click at [597, 50] on b "7 of 7" at bounding box center [599, 49] width 24 height 11
drag, startPoint x: 597, startPoint y: 50, endPoint x: 597, endPoint y: 83, distance: 34.0
click at [597, 50] on b "7 of 7" at bounding box center [599, 49] width 24 height 11
click at [597, 83] on icon at bounding box center [600, 80] width 78 height 21
click at [598, 140] on h1 "Signature" at bounding box center [600, 144] width 369 height 37
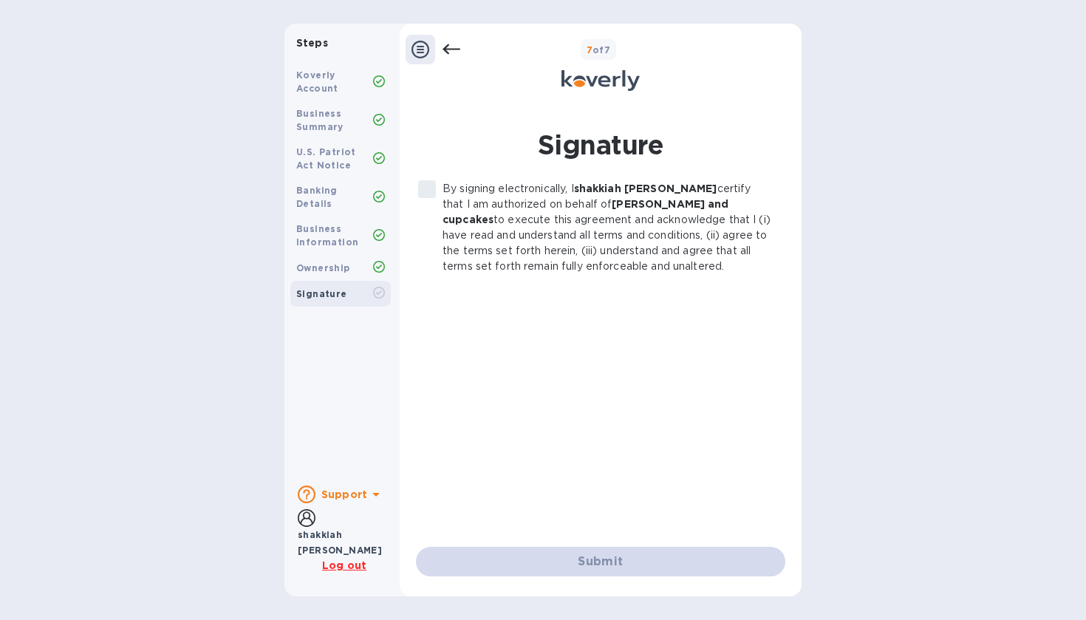
click at [603, 197] on p "By signing electronically, I [PERSON_NAME] certify that I am authorized on beha…" at bounding box center [608, 227] width 331 height 93
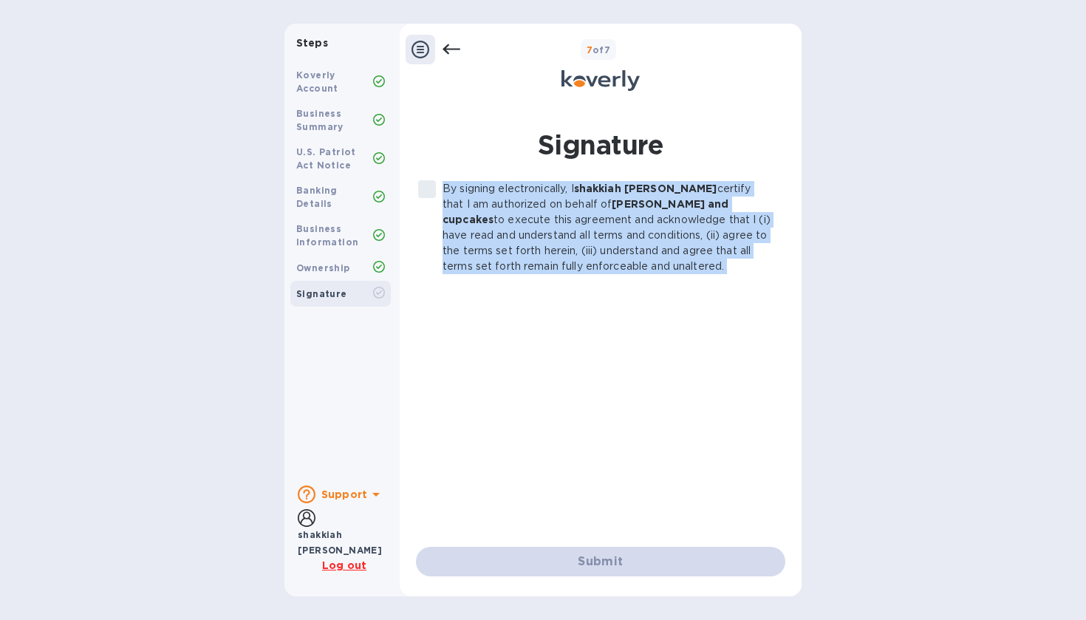
click at [603, 197] on p "By signing electronically, I [PERSON_NAME] certify that I am authorized on beha…" at bounding box center [608, 227] width 331 height 93
